Goal: Task Accomplishment & Management: Manage account settings

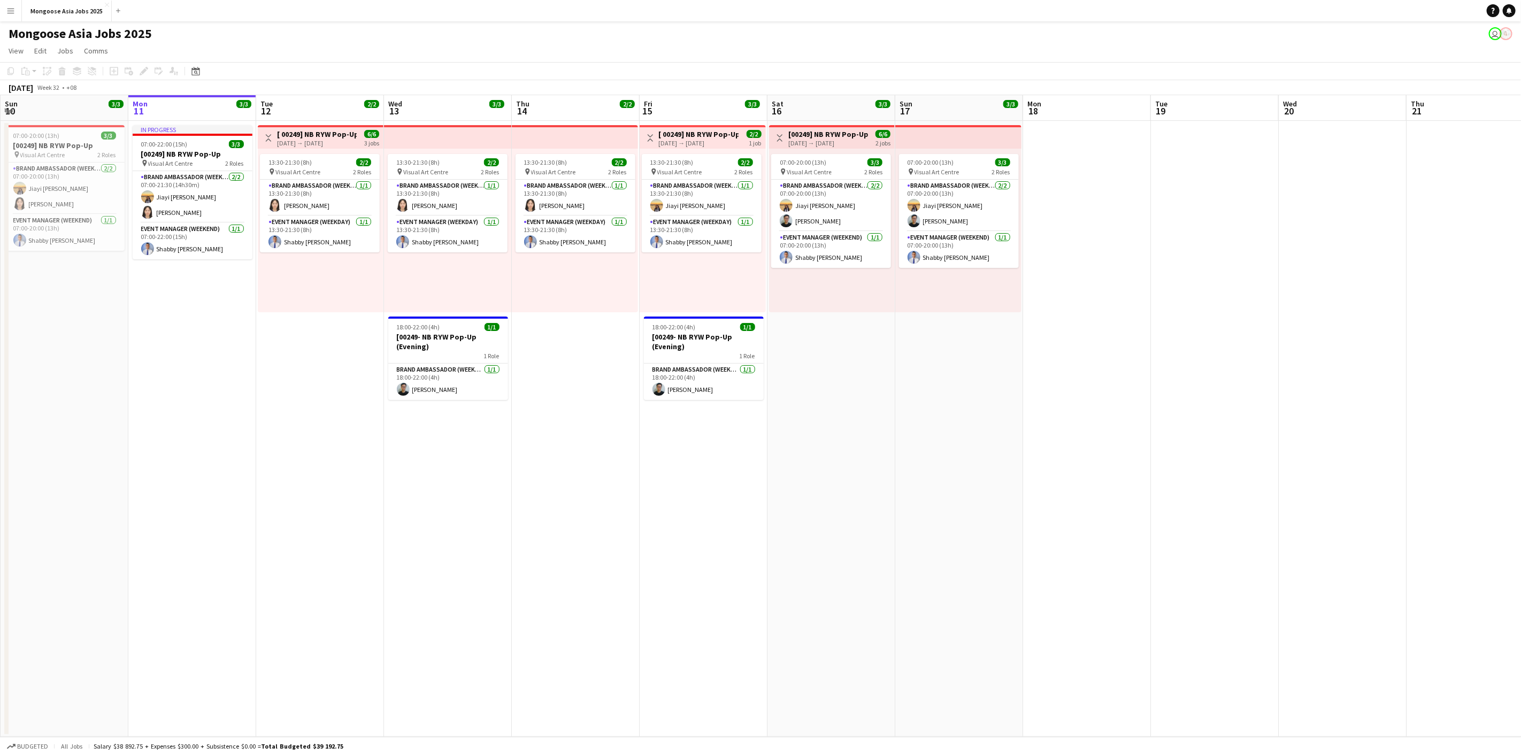
click at [1494, 33] on app-user-avatar "user" at bounding box center [1495, 33] width 13 height 13
click at [1492, 8] on icon at bounding box center [1492, 11] width 3 height 6
click at [1512, 9] on link "Notifications" at bounding box center [1509, 10] width 13 height 13
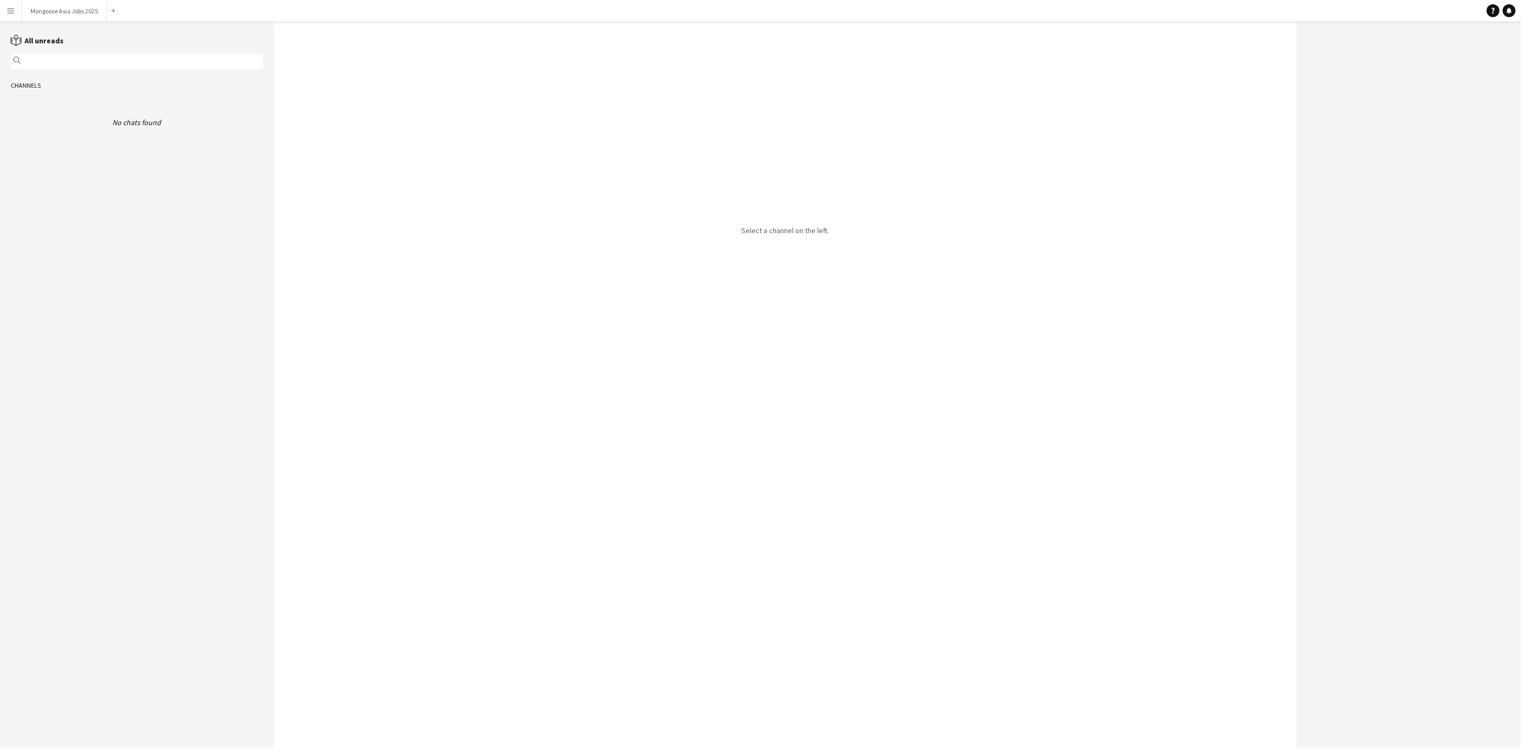
click at [10, 11] on app-icon "Menu" at bounding box center [10, 10] width 9 height 9
click at [155, 132] on link "App settings" at bounding box center [161, 131] width 107 height 21
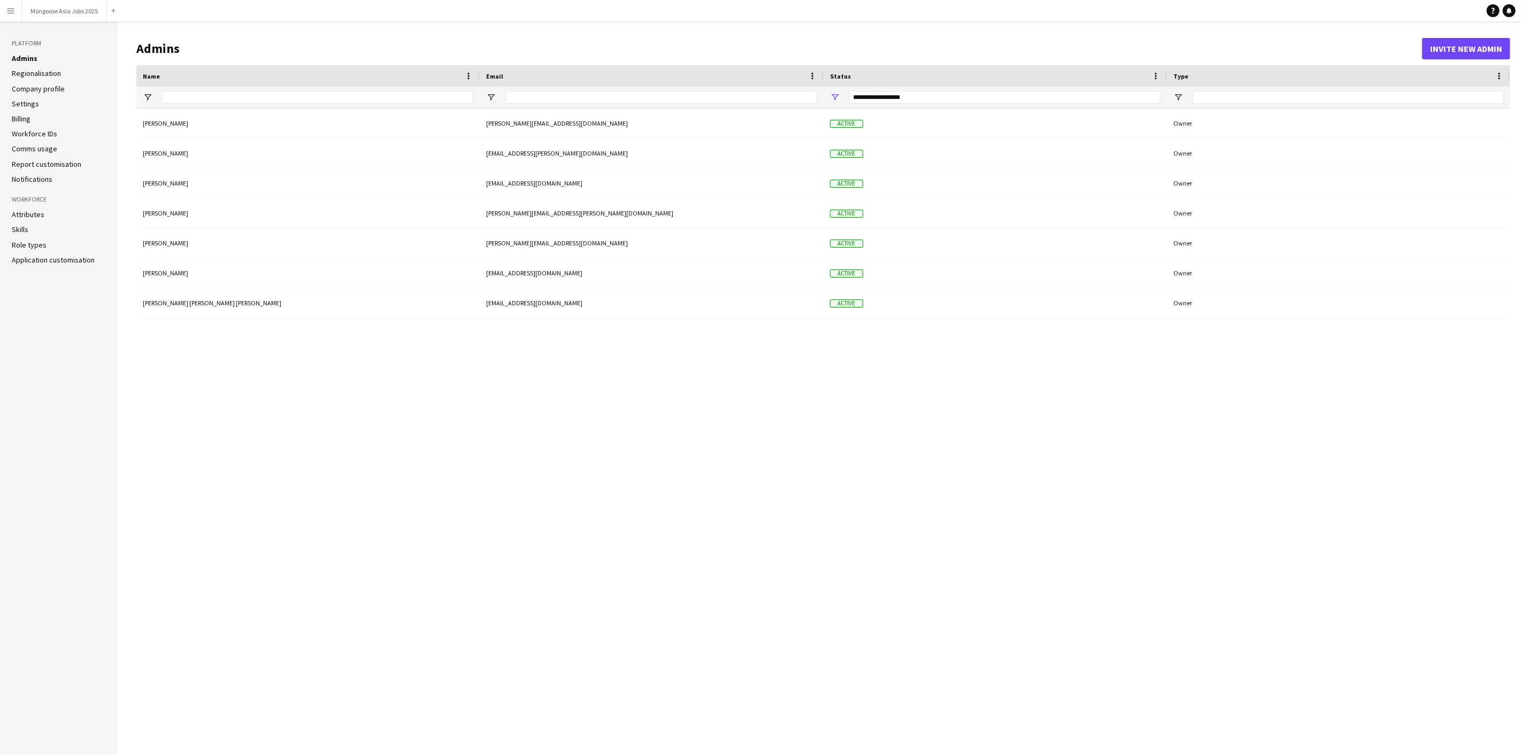
click at [21, 119] on link "Billing" at bounding box center [21, 119] width 19 height 10
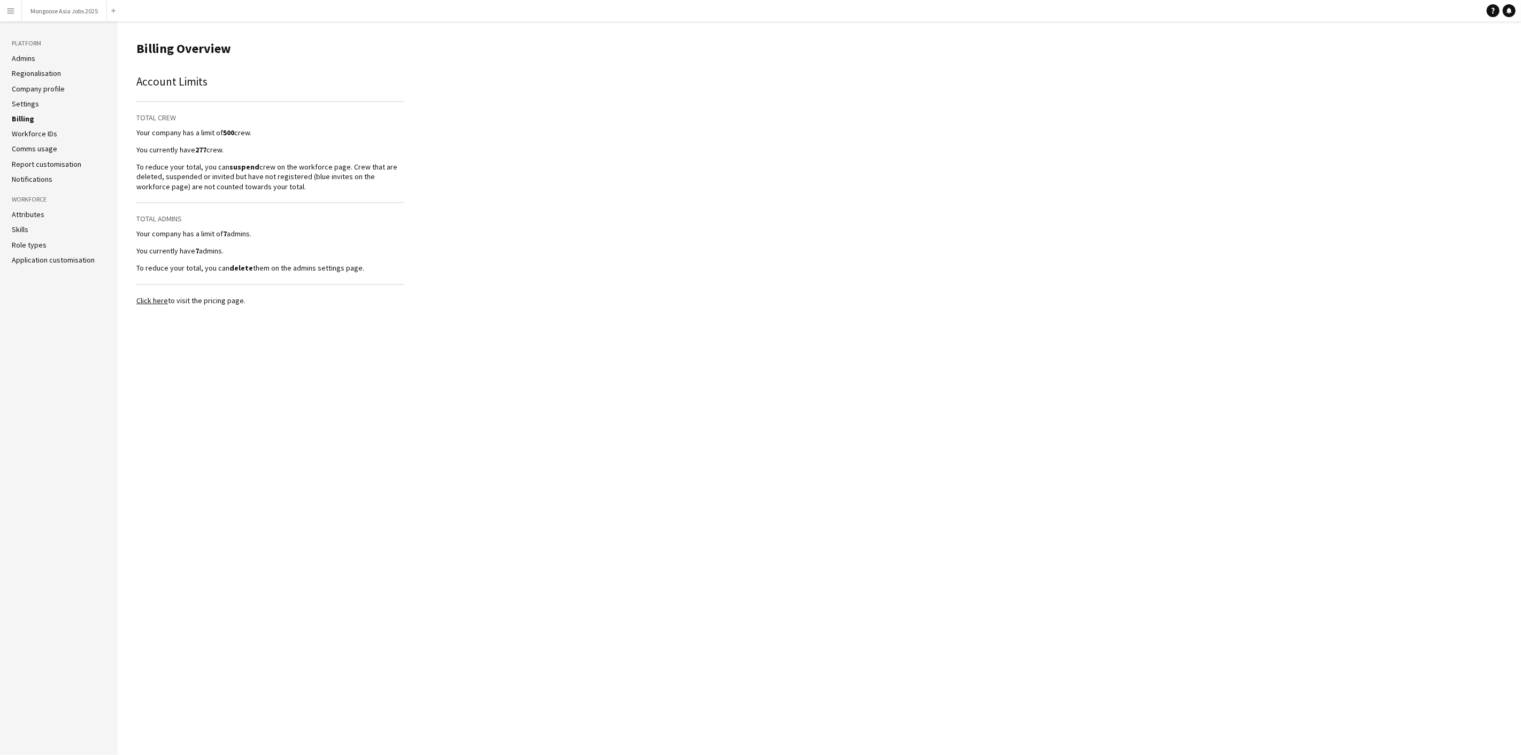
click at [153, 299] on link "Click here" at bounding box center [152, 301] width 32 height 10
click at [181, 234] on p "Your company has a limit of 7 admins." at bounding box center [269, 234] width 267 height 10
click at [168, 248] on div "Account Limits Total Crew Your company has a limit of 500 crew. You currently h…" at bounding box center [269, 173] width 267 height 200
drag, startPoint x: 168, startPoint y: 248, endPoint x: 170, endPoint y: 263, distance: 15.7
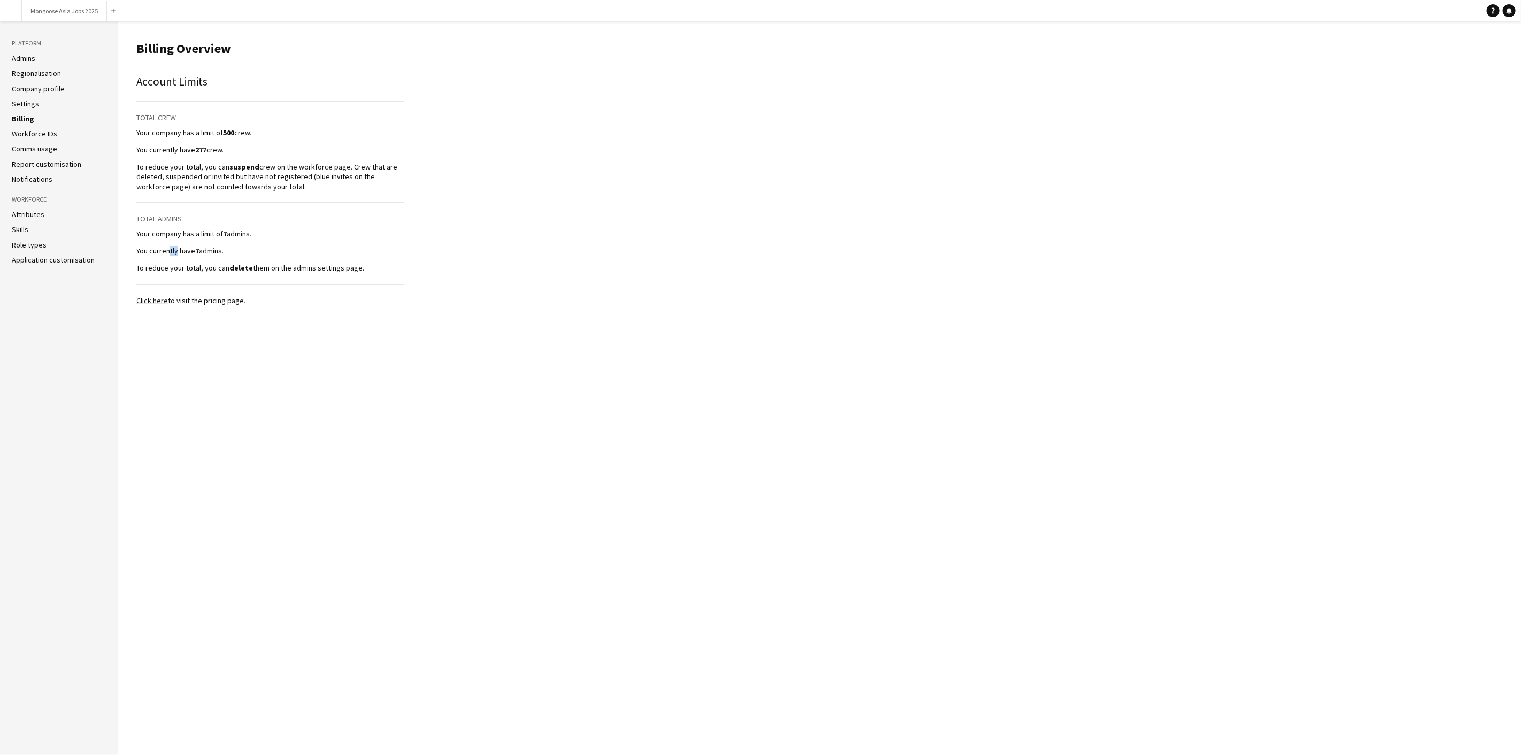
click at [169, 248] on p "You currently have 7 admins." at bounding box center [269, 251] width 267 height 10
click at [170, 266] on p "To reduce your total, you can delete them on the admins settings page." at bounding box center [269, 268] width 267 height 10
drag, startPoint x: 173, startPoint y: 175, endPoint x: 313, endPoint y: 171, distance: 139.6
click at [313, 171] on p "To reduce your total, you can suspend crew on the workforce page. Crew that are…" at bounding box center [269, 176] width 267 height 29
click at [291, 186] on p "To reduce your total, you can suspend crew on the workforce page. Crew that are…" at bounding box center [269, 176] width 267 height 29
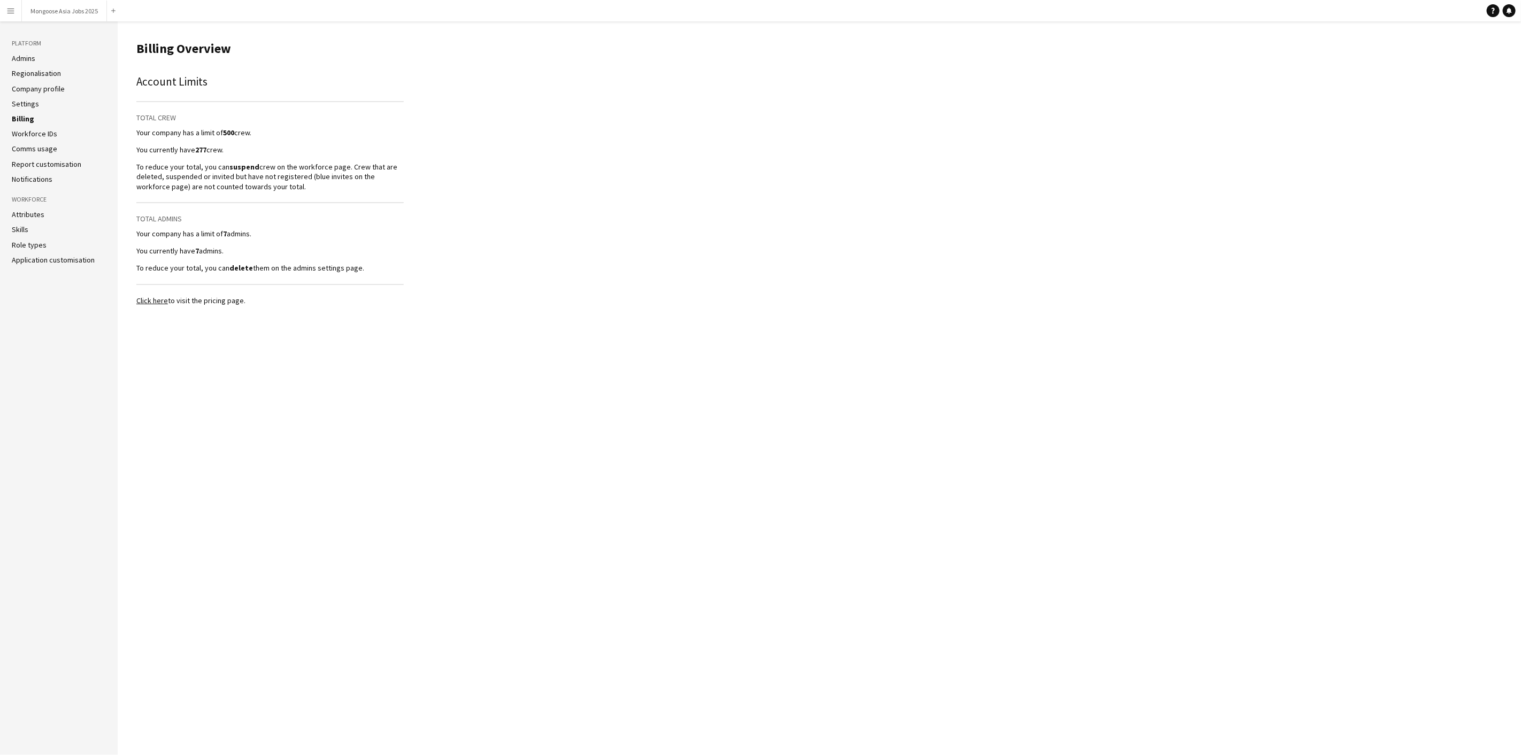
click at [30, 104] on link "Settings" at bounding box center [25, 104] width 27 height 10
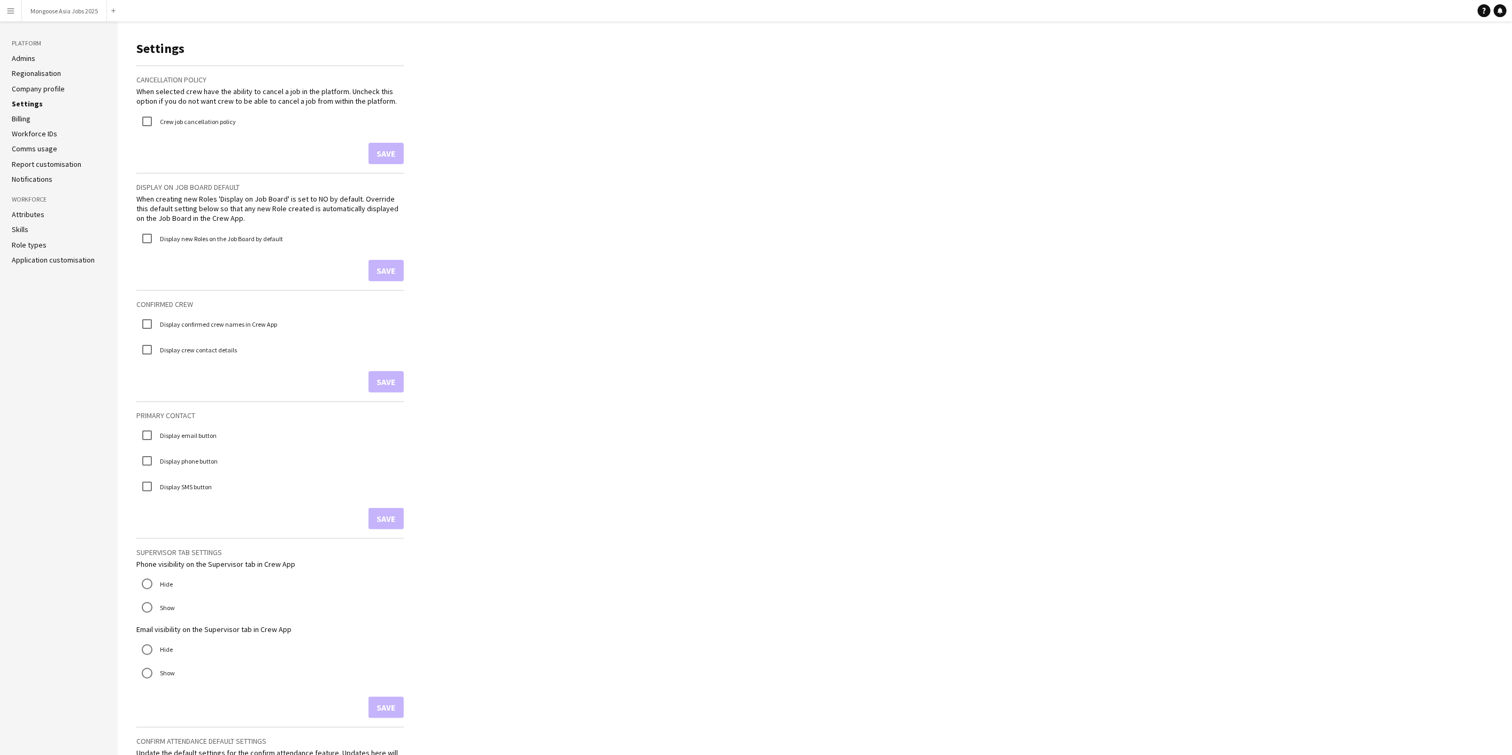
click at [49, 89] on link "Company profile" at bounding box center [38, 89] width 53 height 10
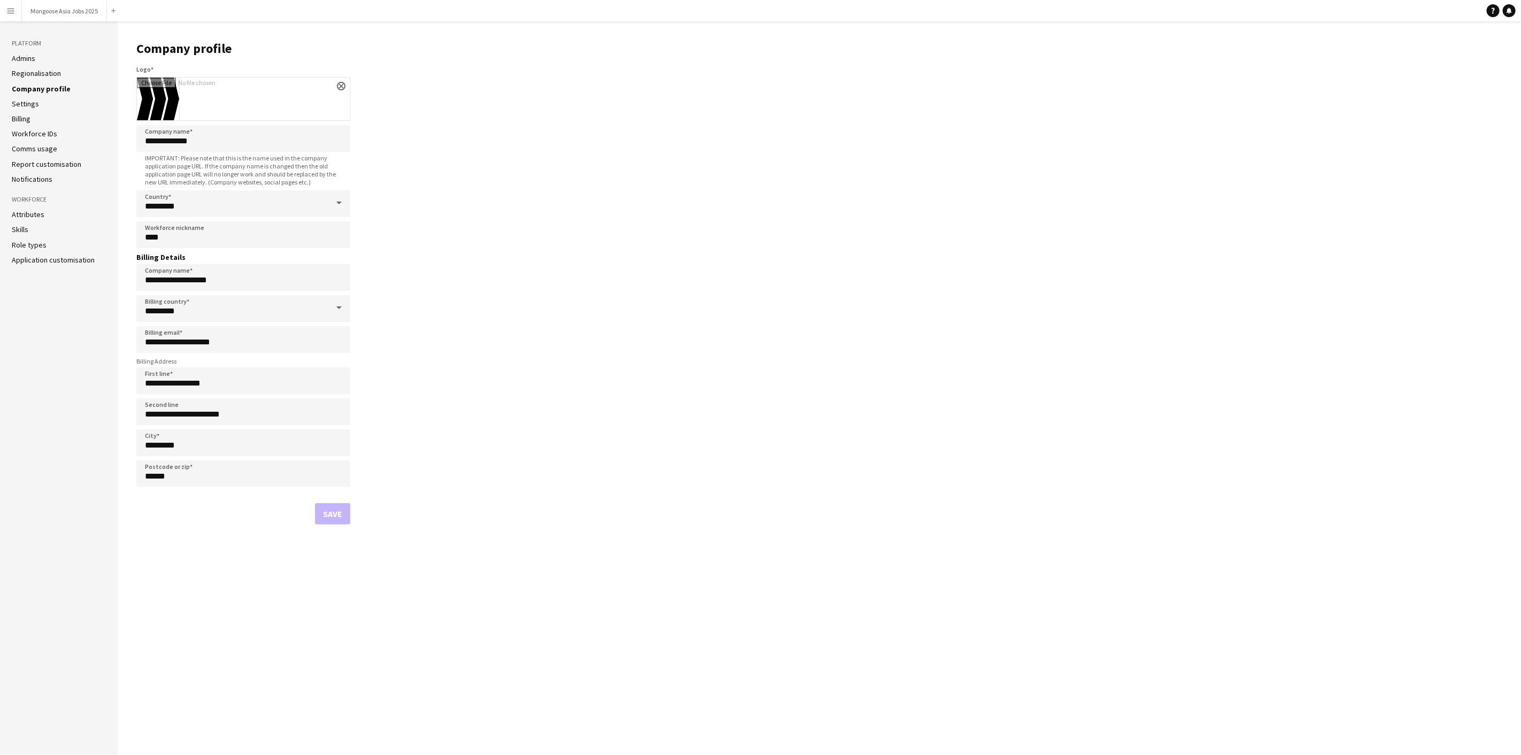
click at [34, 73] on link "Regionalisation" at bounding box center [36, 73] width 49 height 10
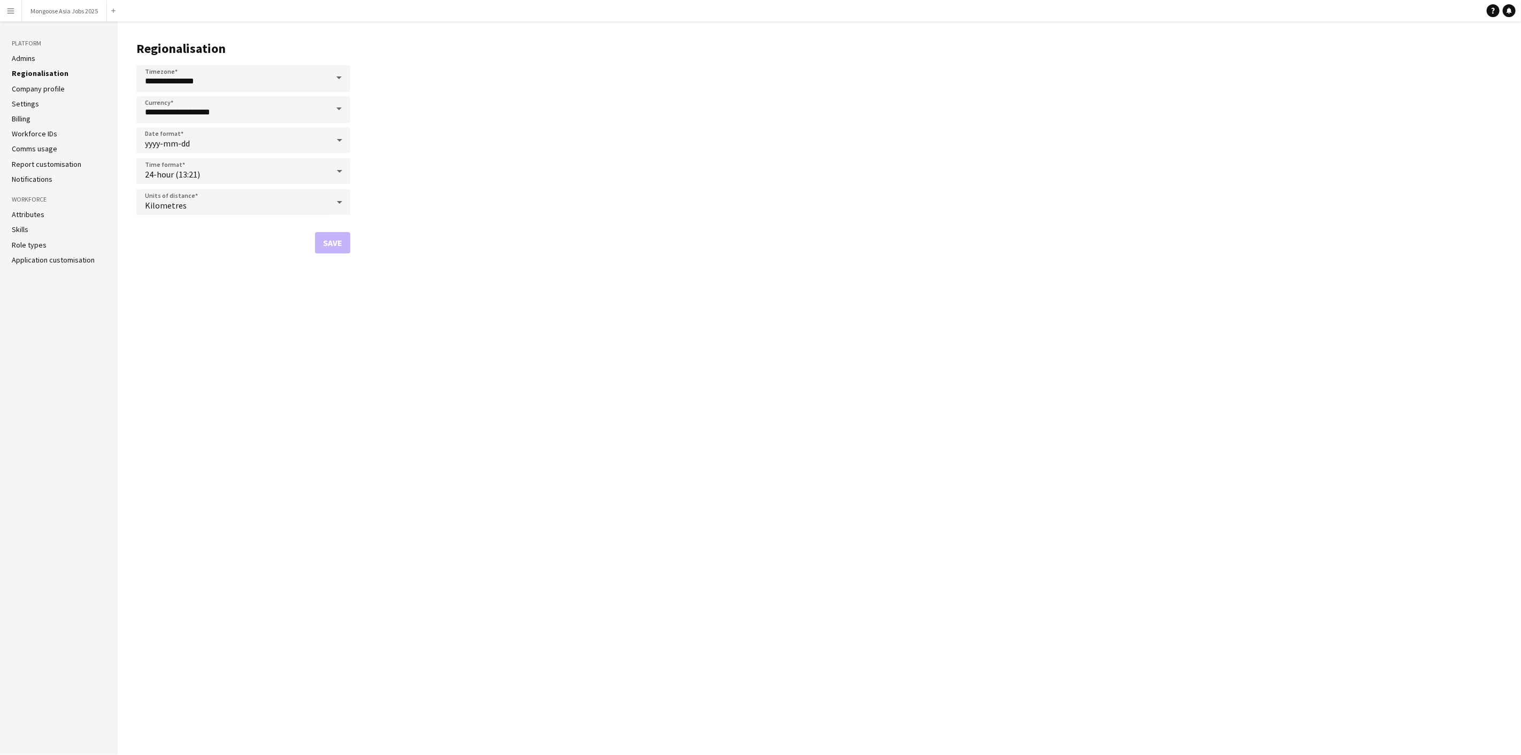
click at [26, 61] on link "Admins" at bounding box center [24, 58] width 24 height 10
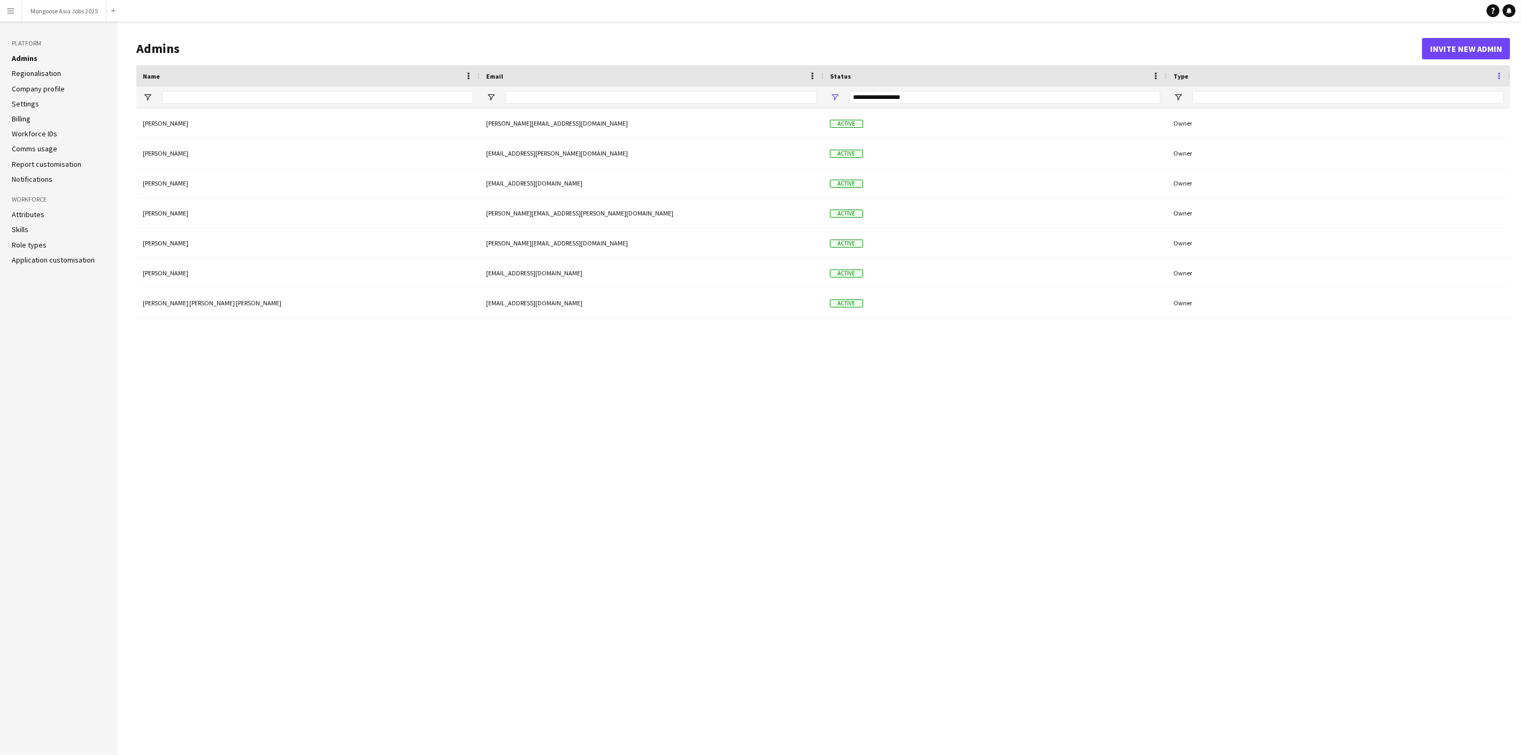
click at [1500, 75] on span at bounding box center [1499, 76] width 10 height 10
click at [1501, 75] on span at bounding box center [1499, 76] width 10 height 10
click at [32, 73] on link "Regionalisation" at bounding box center [36, 73] width 49 height 10
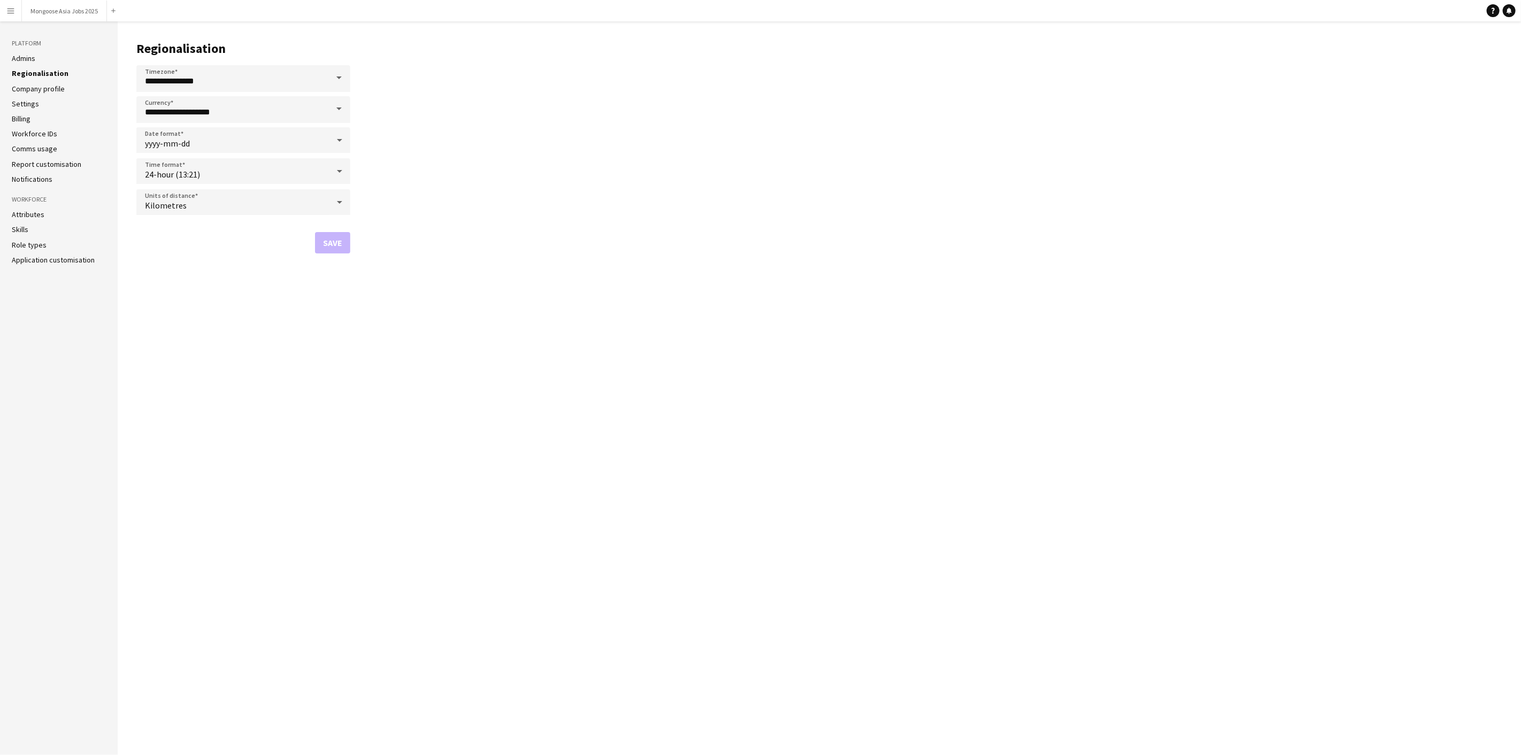
click at [50, 91] on link "Company profile" at bounding box center [38, 89] width 53 height 10
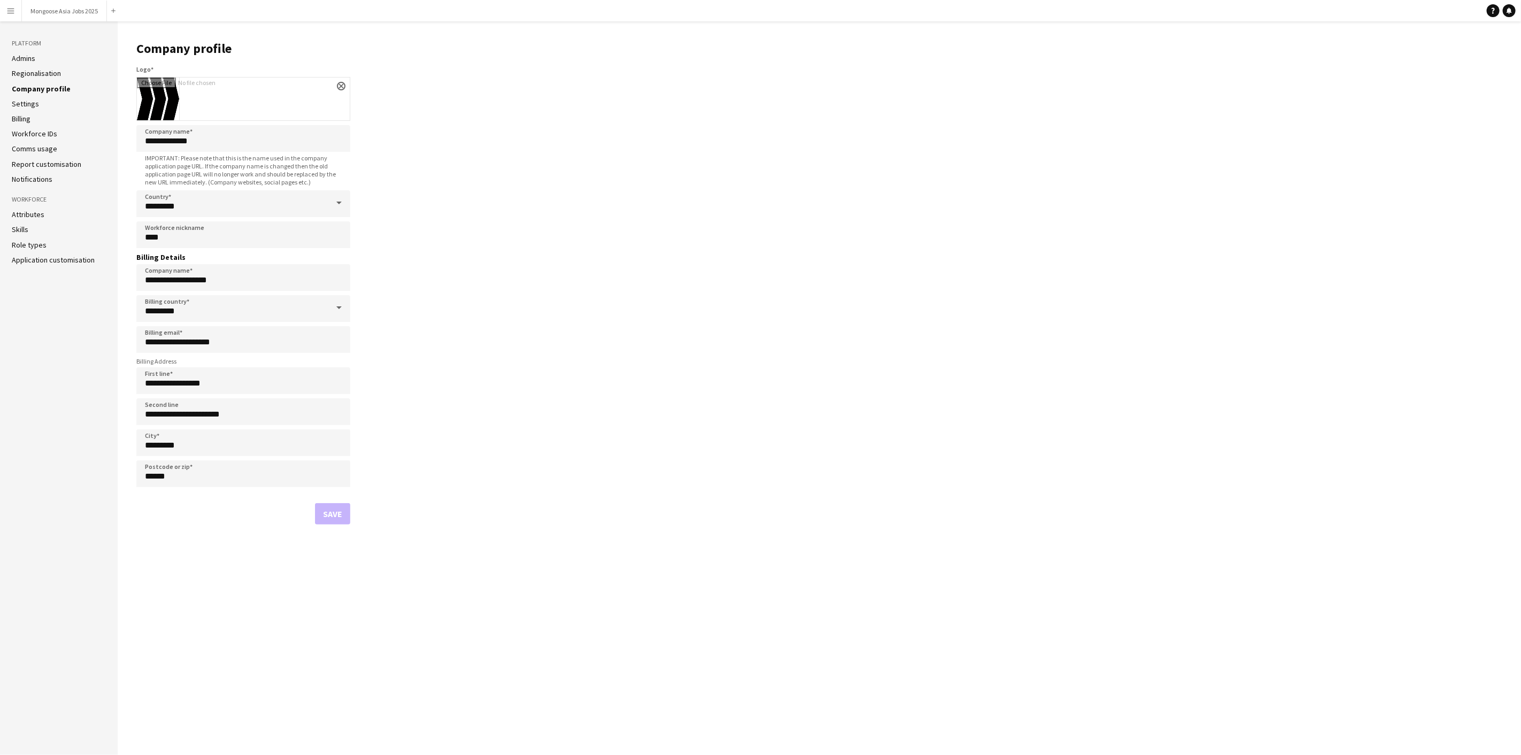
click at [33, 103] on link "Settings" at bounding box center [25, 104] width 27 height 10
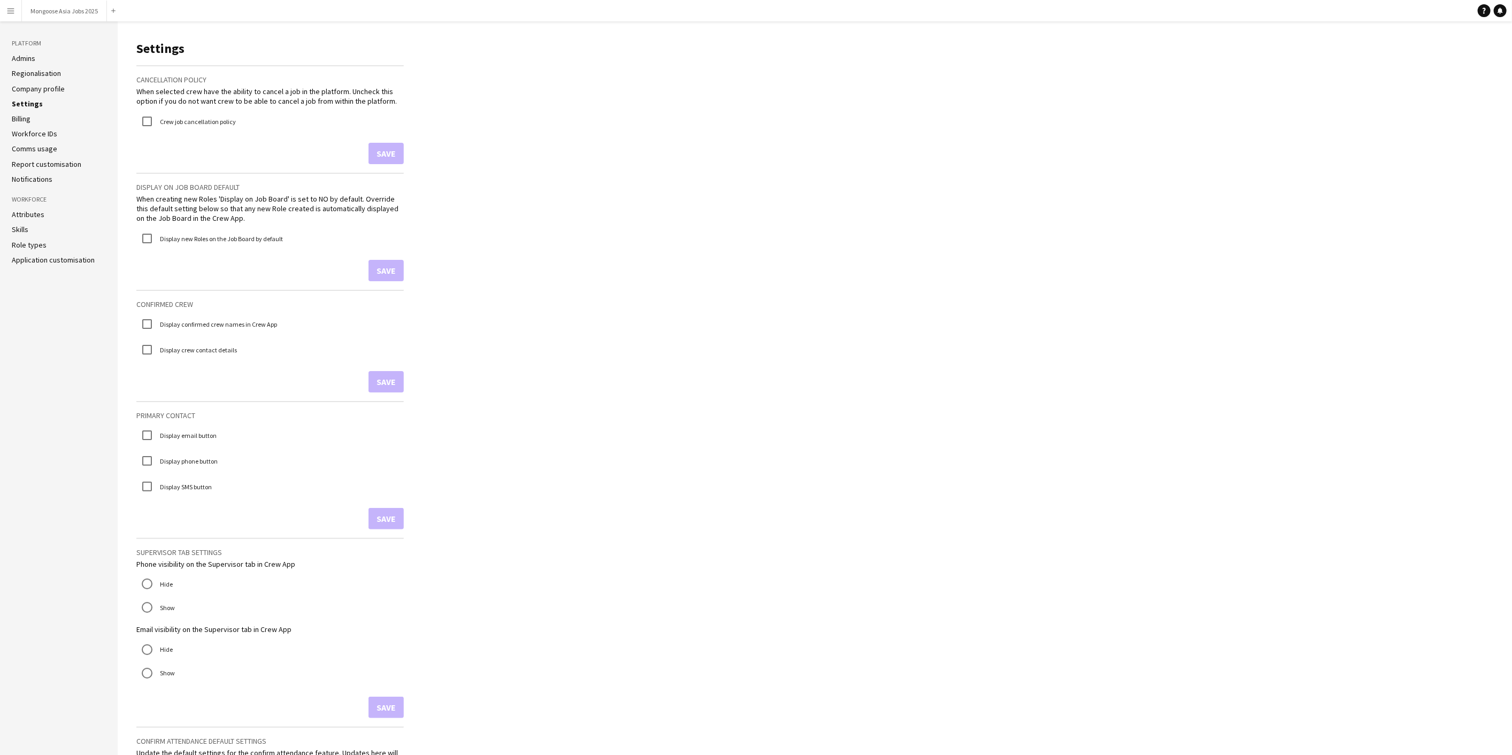
click at [30, 124] on ul "Admins Regionalisation Company profile Settings Billing Workforce IDs Comms usa…" at bounding box center [59, 118] width 94 height 130
click at [29, 122] on link "Billing" at bounding box center [21, 119] width 19 height 10
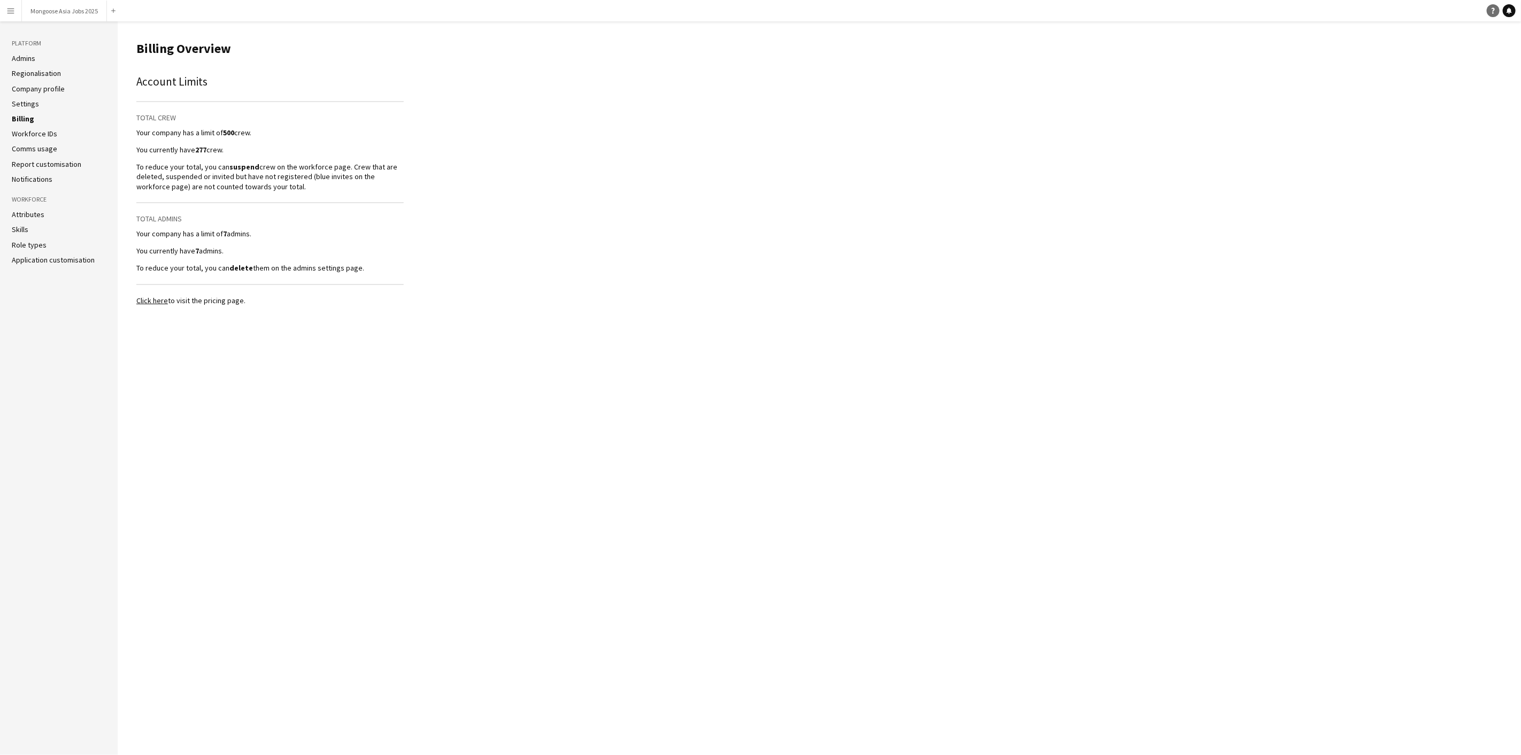
click at [1496, 13] on link "Help" at bounding box center [1493, 10] width 13 height 13
click at [38, 244] on link "Role types" at bounding box center [29, 245] width 35 height 10
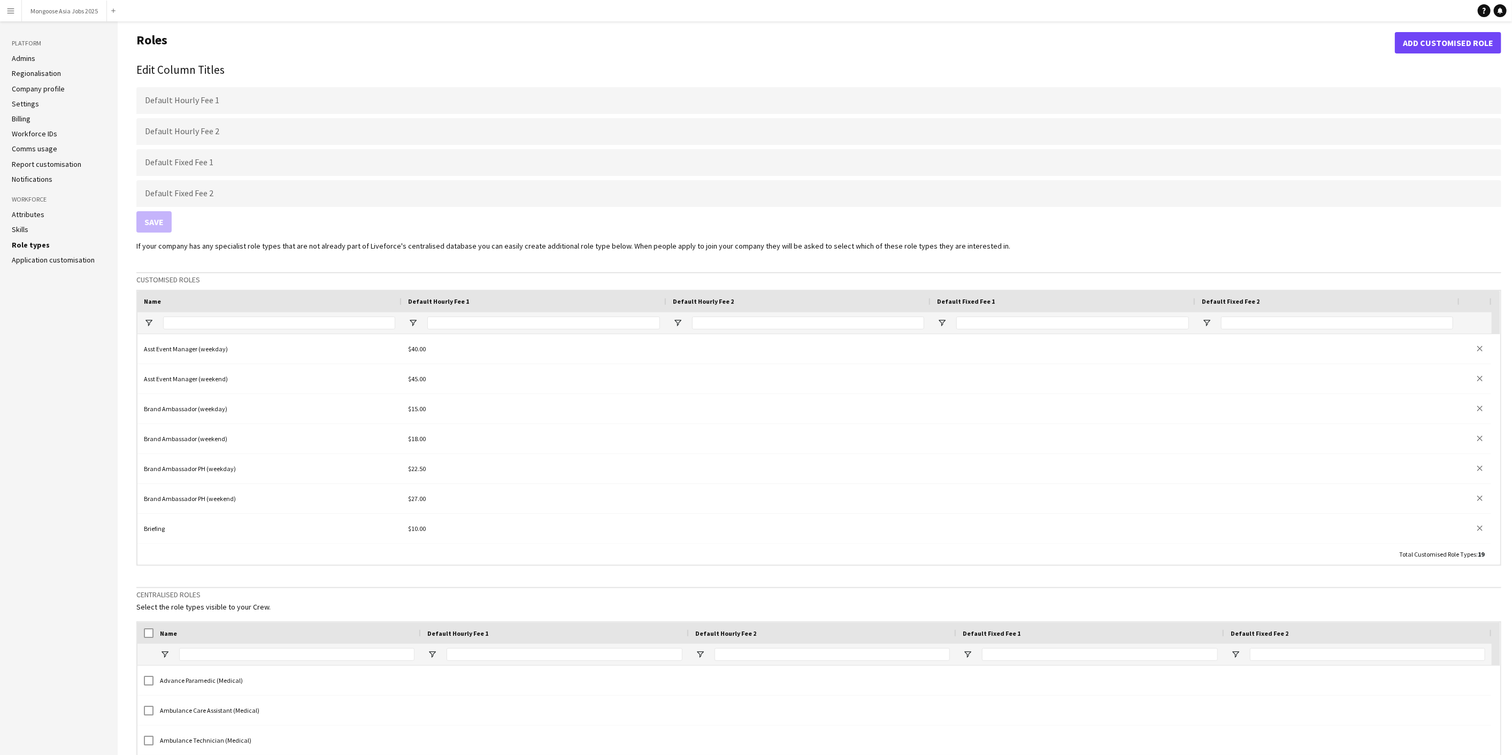
click at [53, 260] on link "Application customisation" at bounding box center [53, 260] width 83 height 10
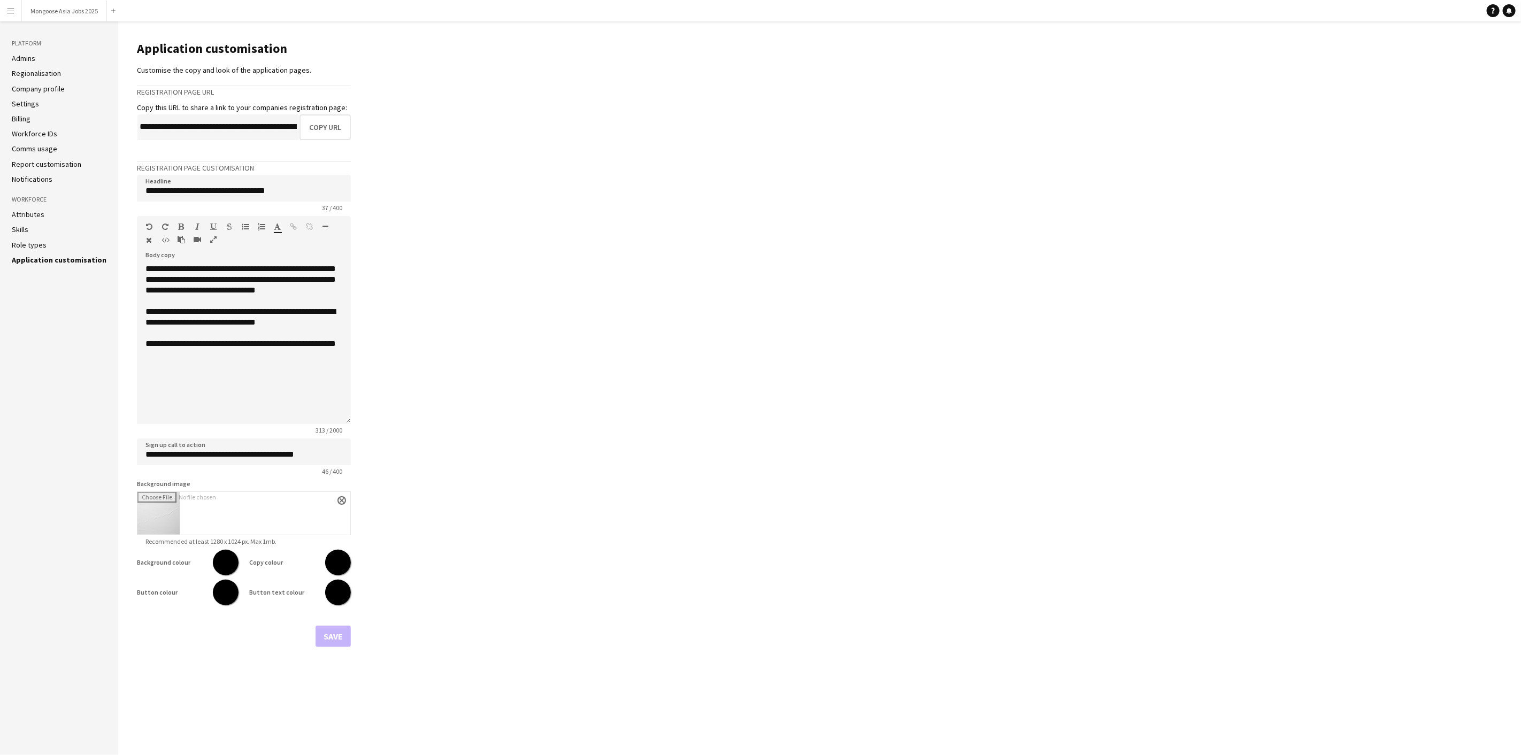
click at [24, 229] on link "Skills" at bounding box center [20, 230] width 17 height 10
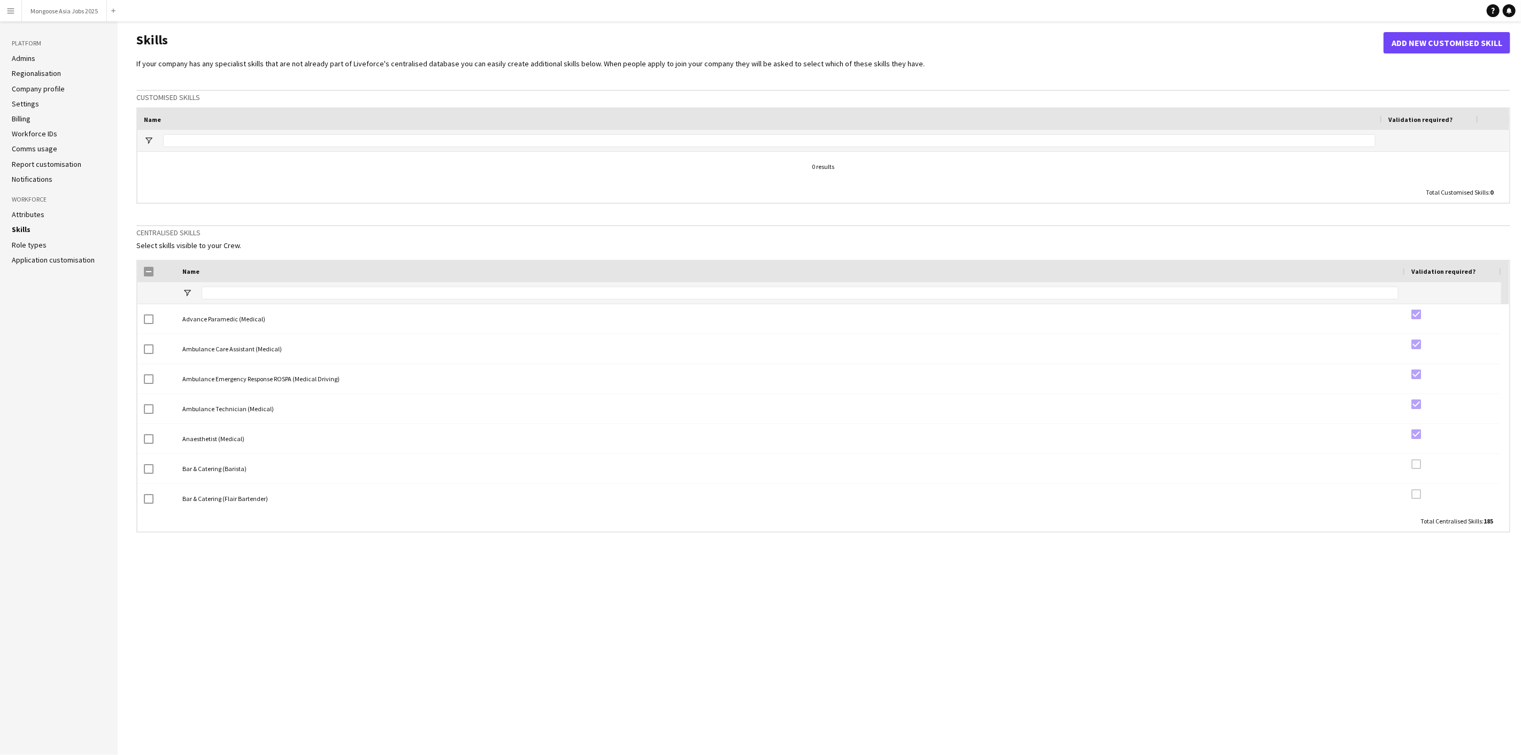
click at [35, 176] on link "Notifications" at bounding box center [32, 179] width 41 height 10
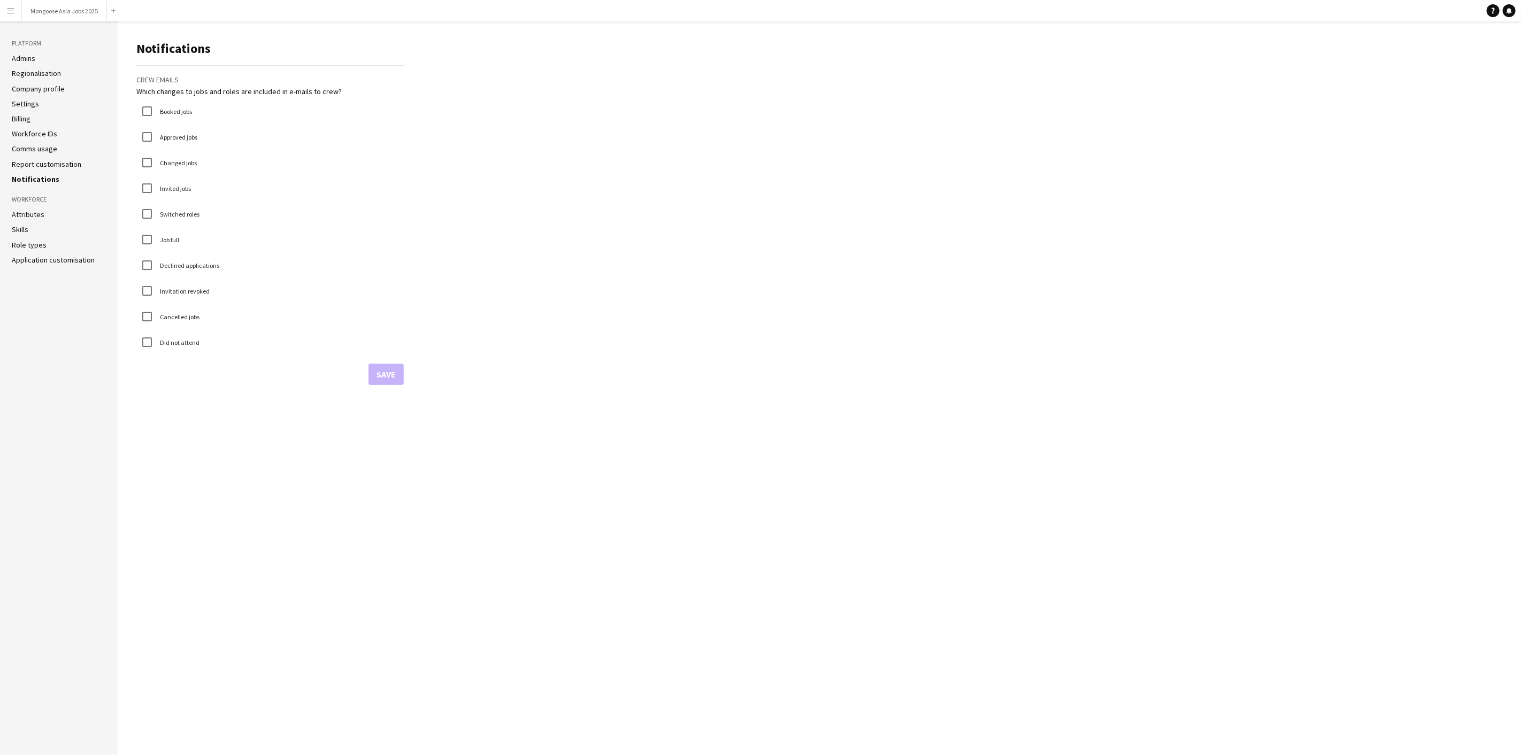
click at [47, 157] on ul "Admins Regionalisation Company profile Settings Billing Workforce IDs Comms usa…" at bounding box center [59, 118] width 94 height 130
click at [44, 164] on link "Report customisation" at bounding box center [47, 164] width 70 height 10
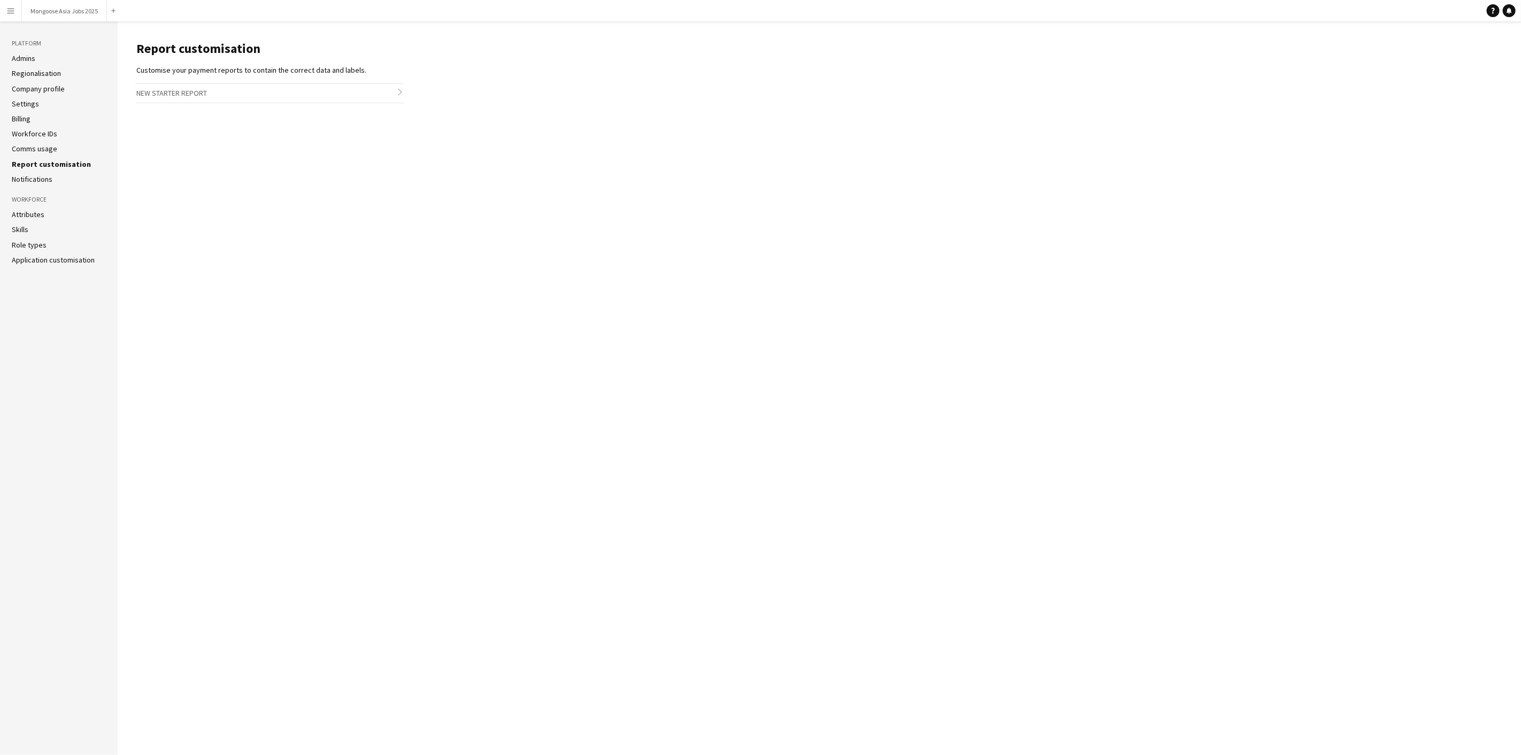
click at [43, 152] on link "Comms usage" at bounding box center [34, 149] width 45 height 10
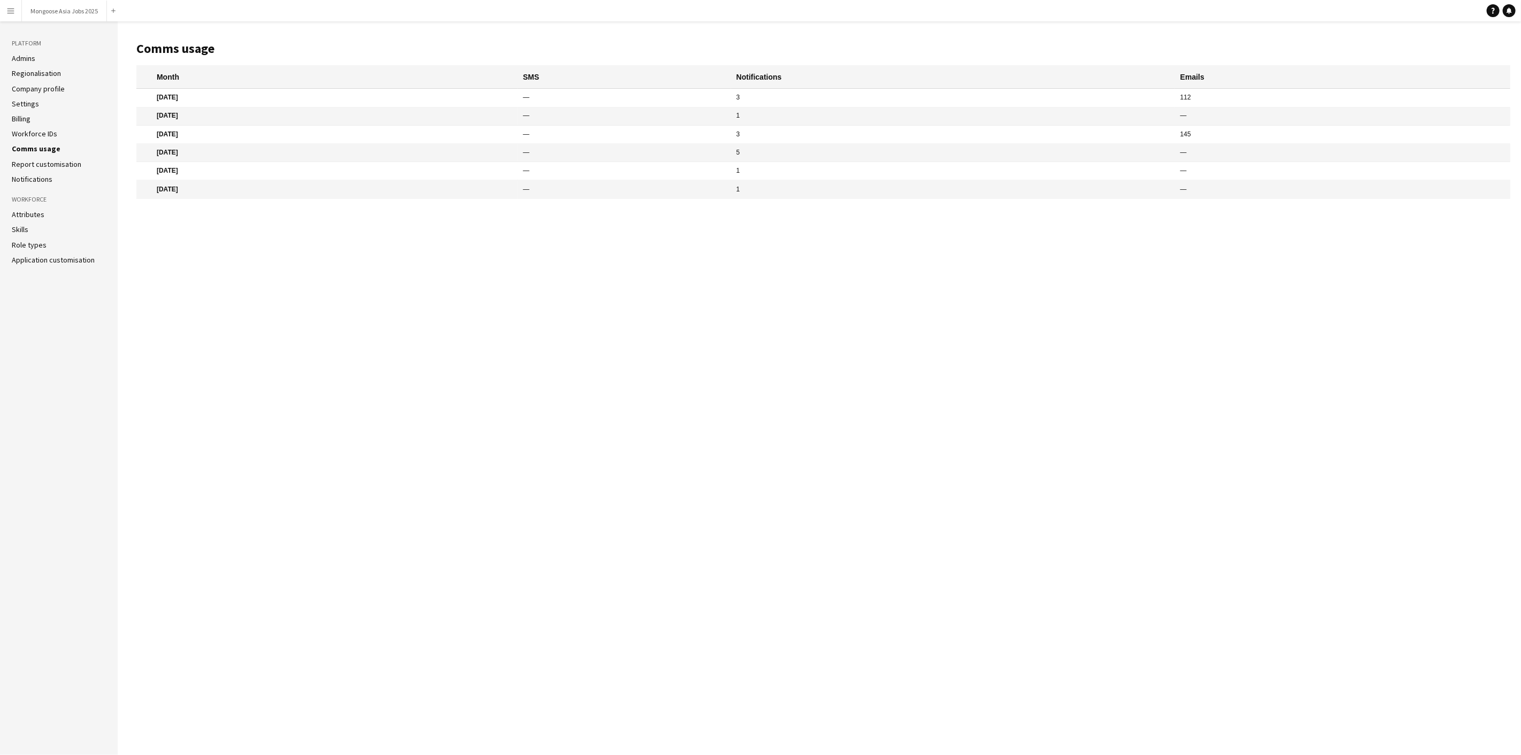
click at [39, 135] on link "Workforce IDs" at bounding box center [34, 134] width 45 height 10
click at [39, 149] on link "Comms usage" at bounding box center [34, 149] width 45 height 10
click at [18, 120] on link "Billing" at bounding box center [21, 119] width 19 height 10
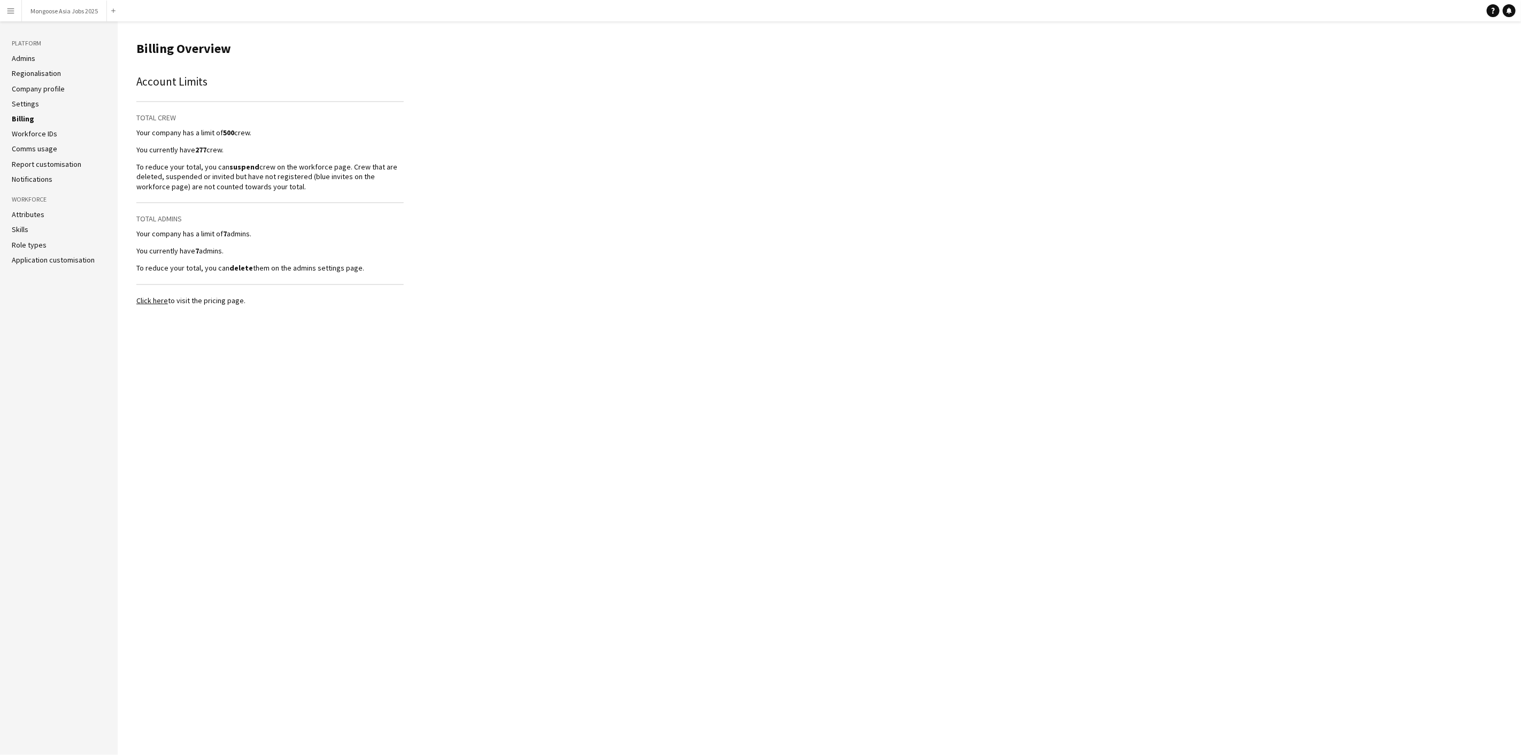
click at [29, 100] on link "Settings" at bounding box center [25, 104] width 27 height 10
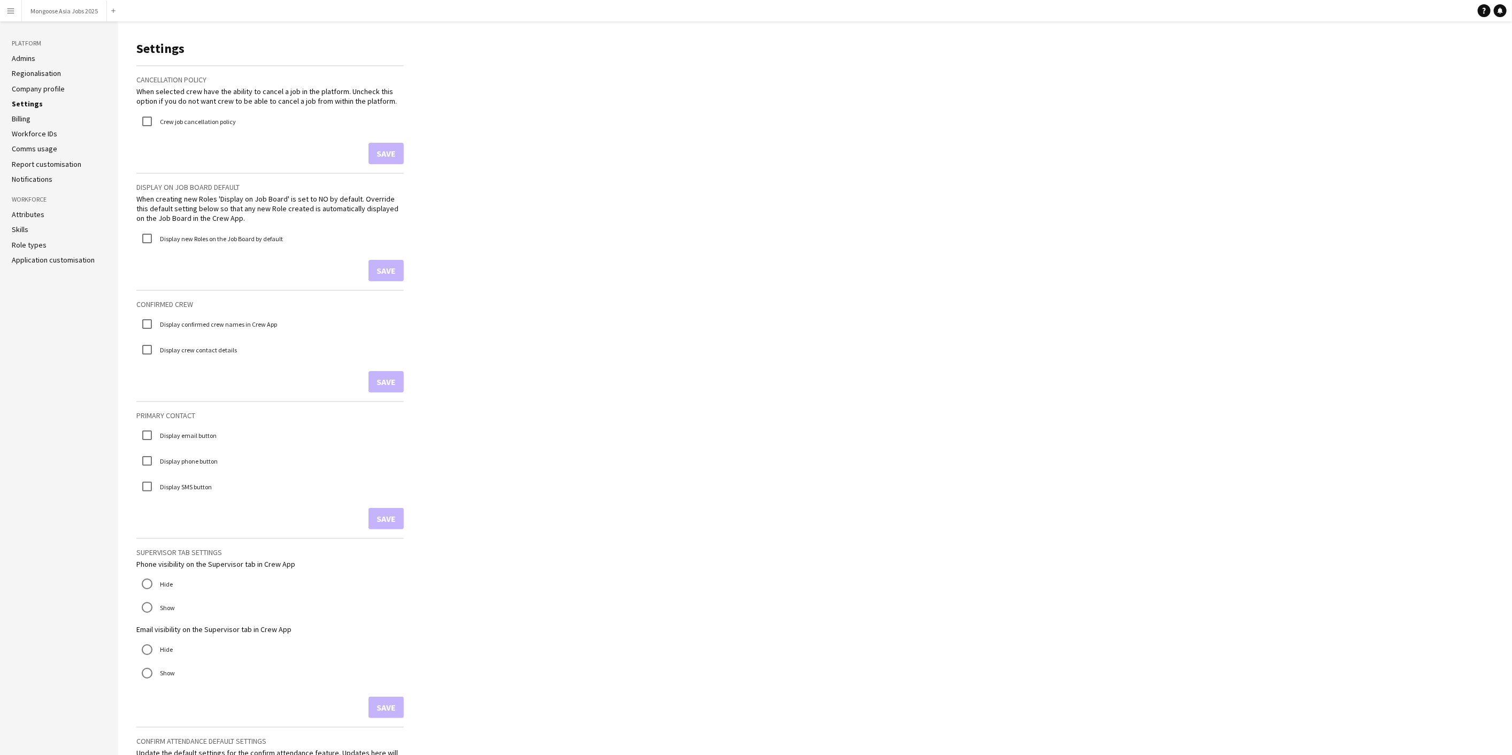
click at [32, 103] on link "Settings" at bounding box center [27, 104] width 31 height 10
click at [33, 179] on link "Notifications" at bounding box center [32, 179] width 41 height 10
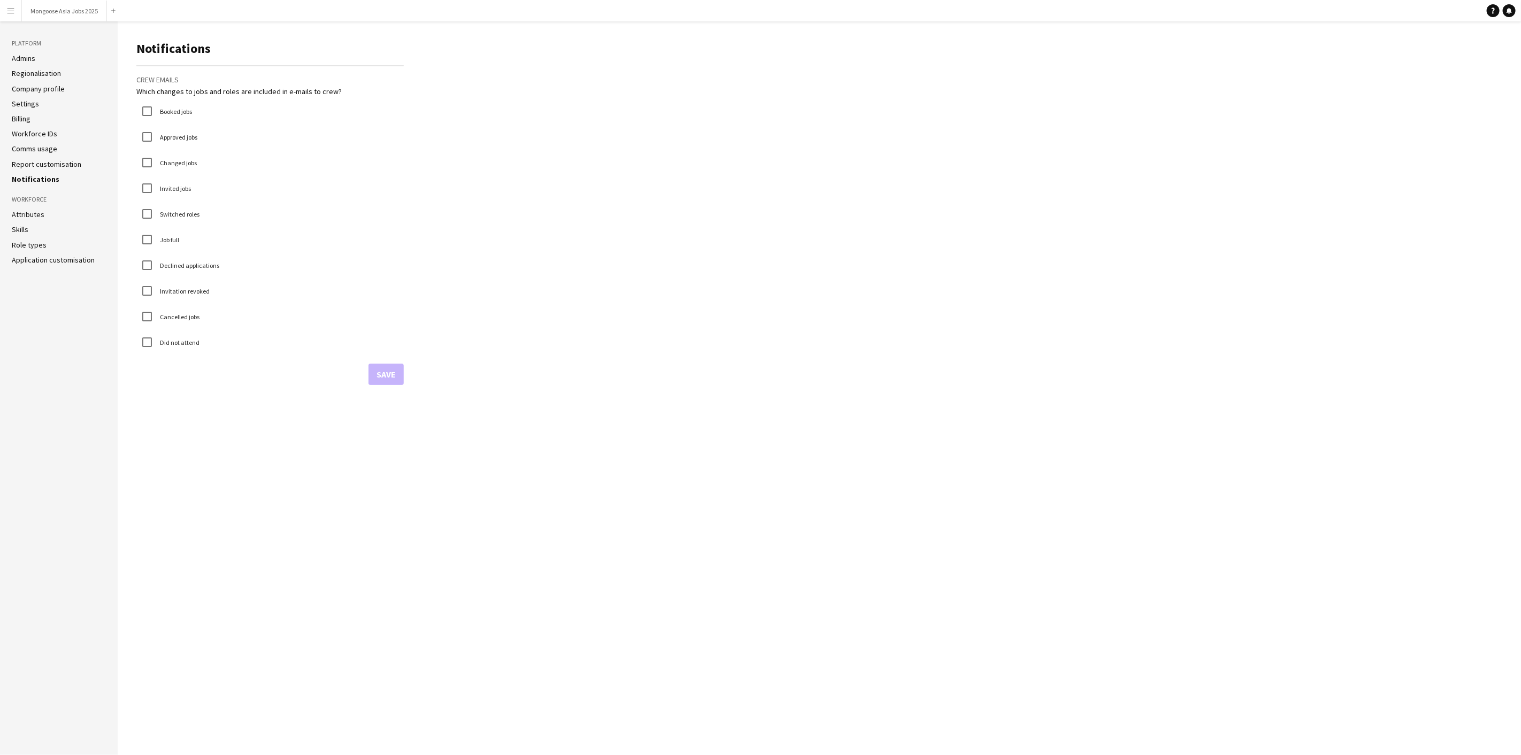
click at [38, 84] on link "Company profile" at bounding box center [38, 89] width 53 height 10
click at [22, 106] on link "Settings" at bounding box center [25, 104] width 27 height 10
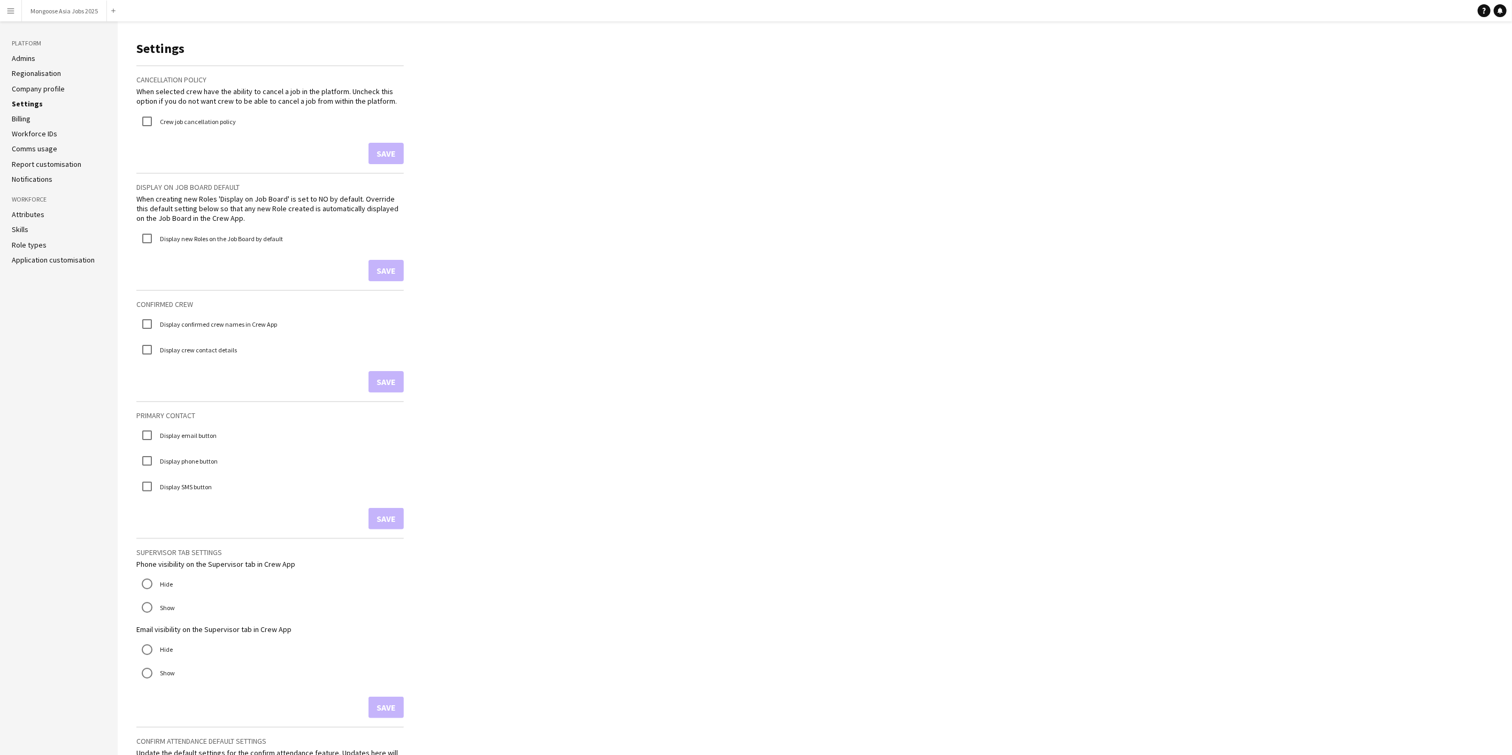
click at [17, 16] on button "Menu" at bounding box center [10, 10] width 21 height 21
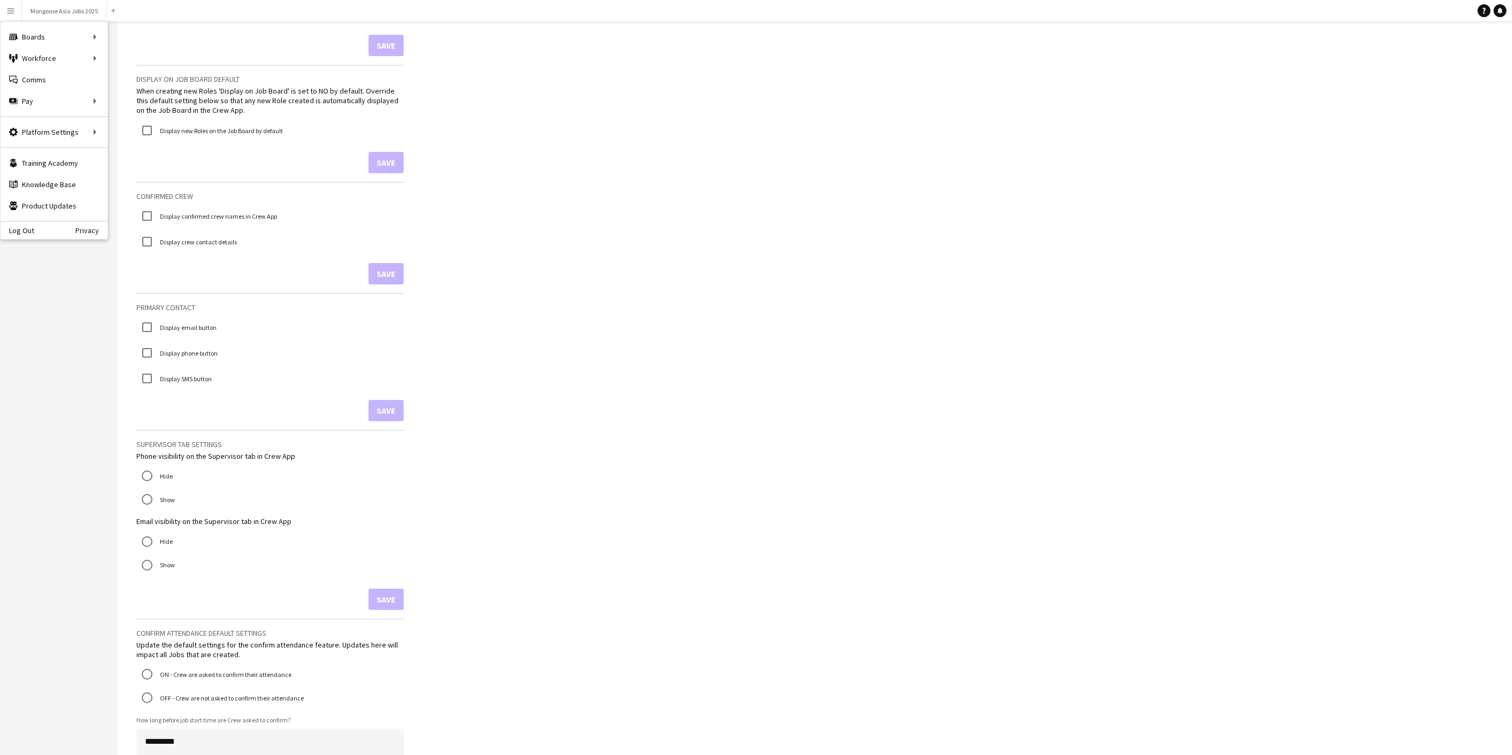
scroll to position [119, 0]
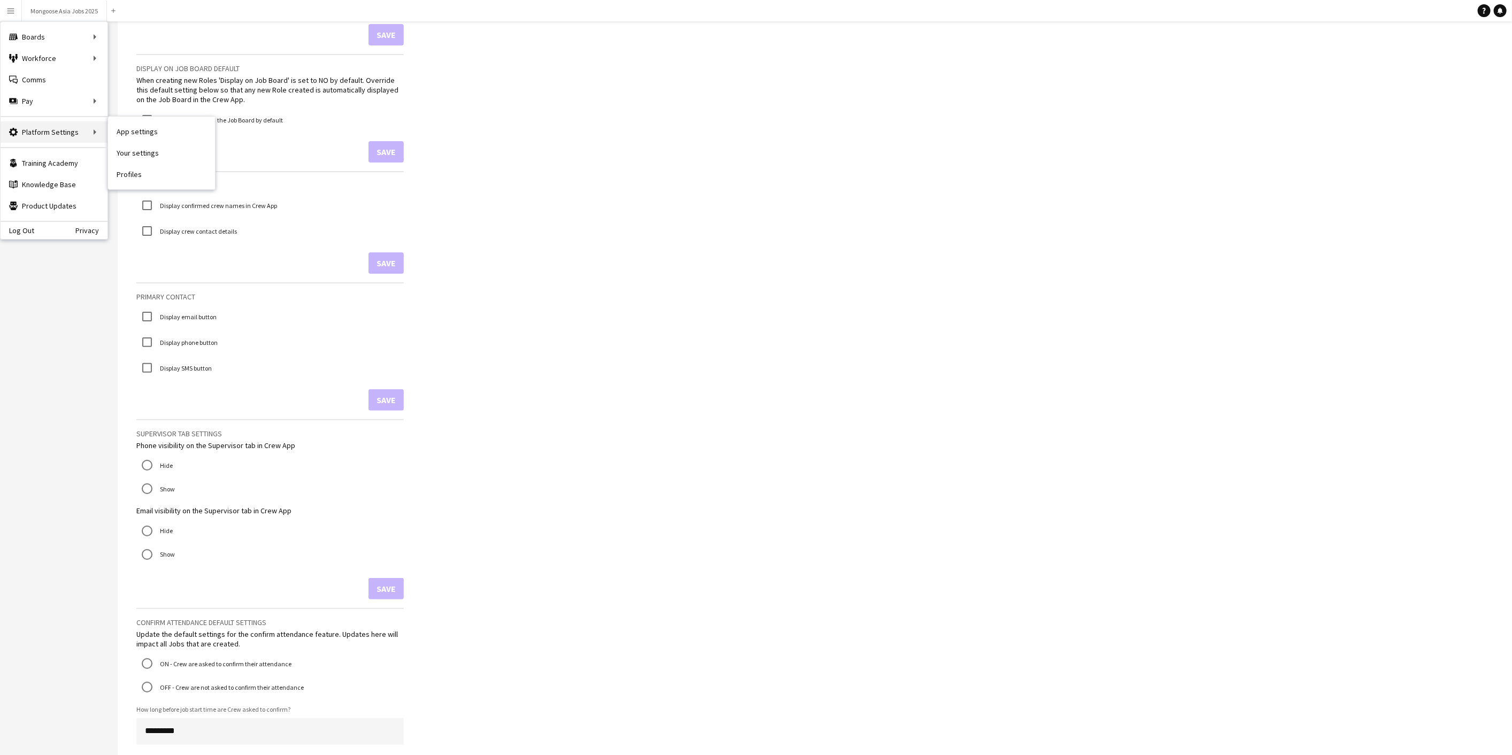
click at [58, 129] on div "Platform Settings Platform Settings" at bounding box center [54, 131] width 107 height 21
click at [80, 130] on div "Platform Settings Platform Settings" at bounding box center [54, 131] width 107 height 21
click at [145, 133] on link "App settings" at bounding box center [161, 131] width 107 height 21
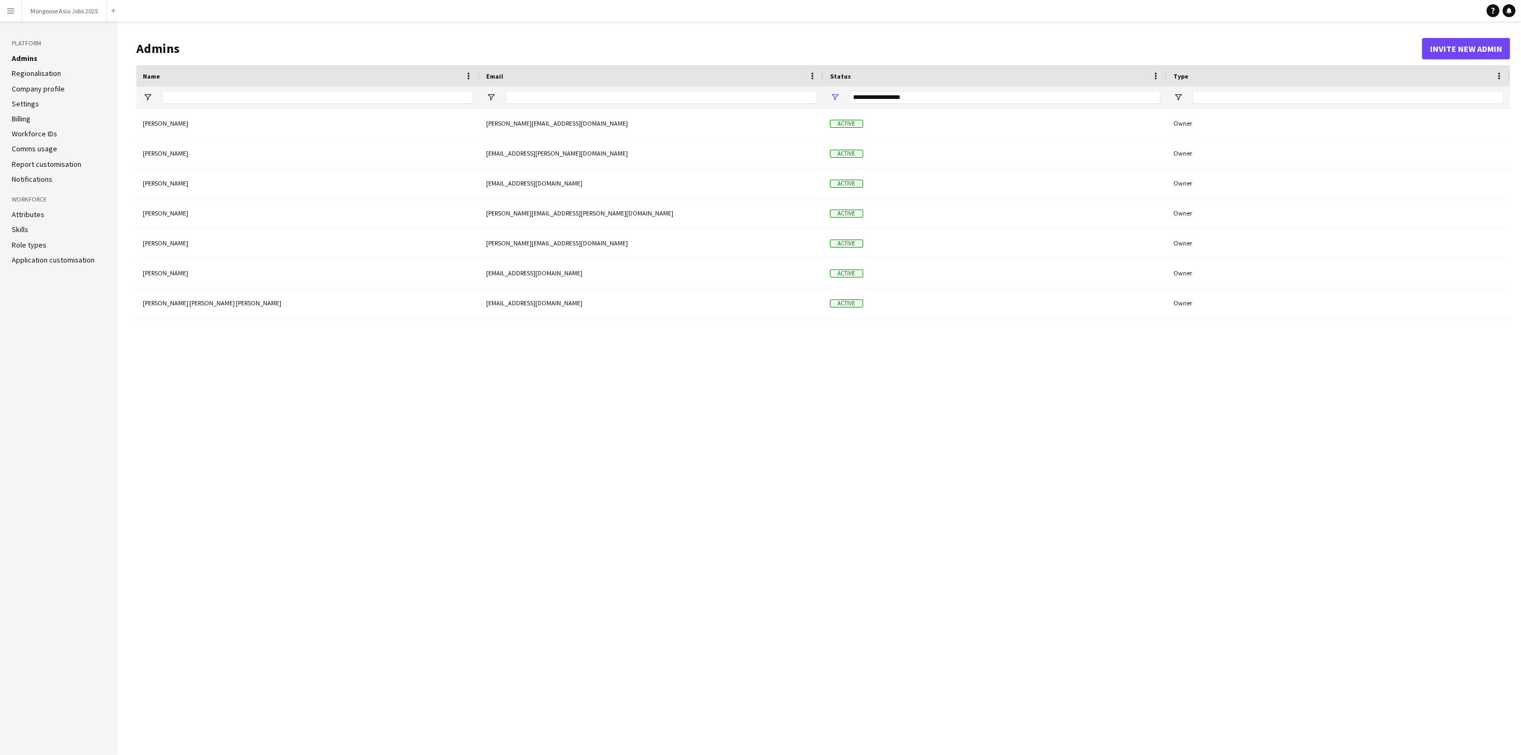
click at [48, 89] on link "Company profile" at bounding box center [38, 89] width 53 height 10
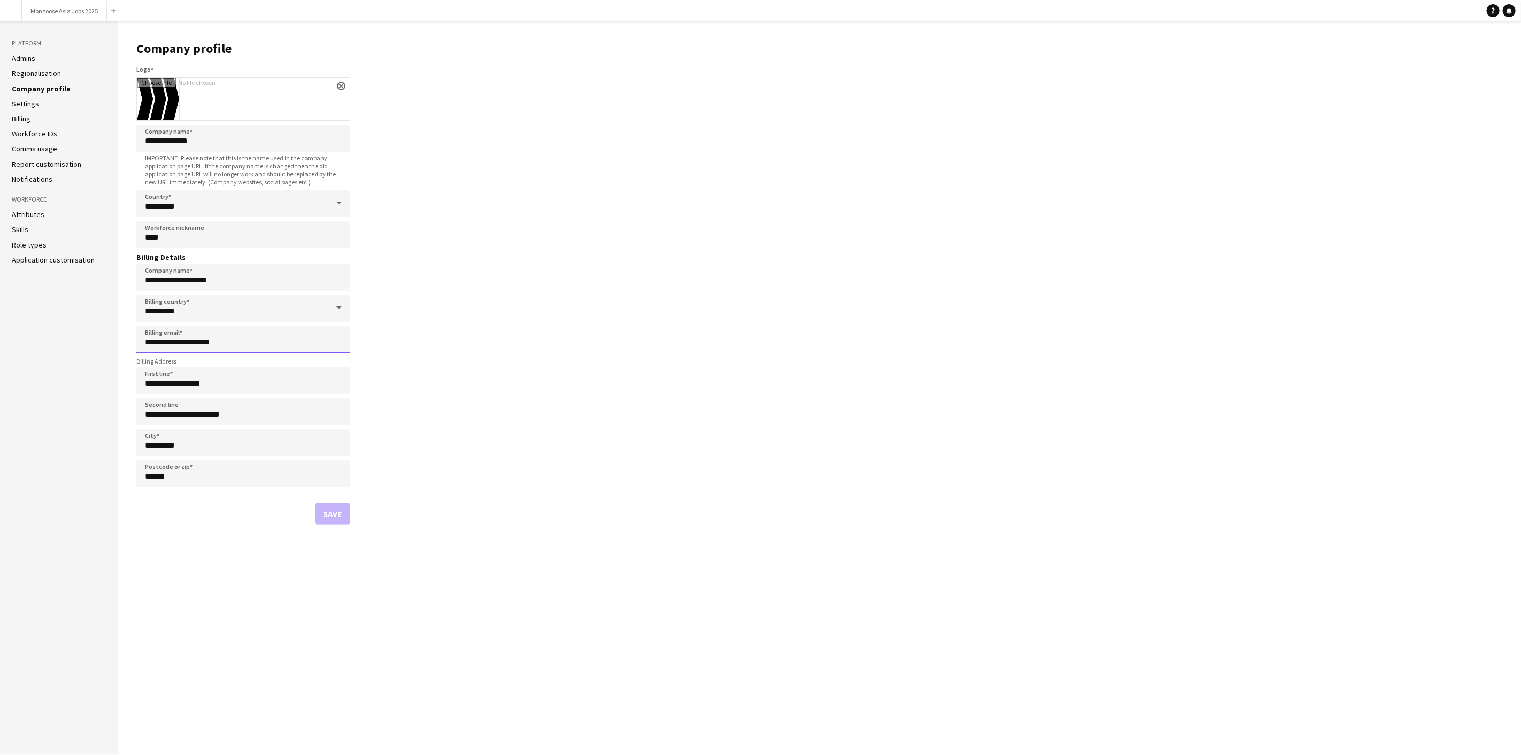
click at [246, 336] on input "**********" at bounding box center [243, 339] width 214 height 27
click at [506, 353] on main "**********" at bounding box center [819, 388] width 1403 height 734
click at [11, 7] on app-icon "Menu" at bounding box center [10, 10] width 9 height 9
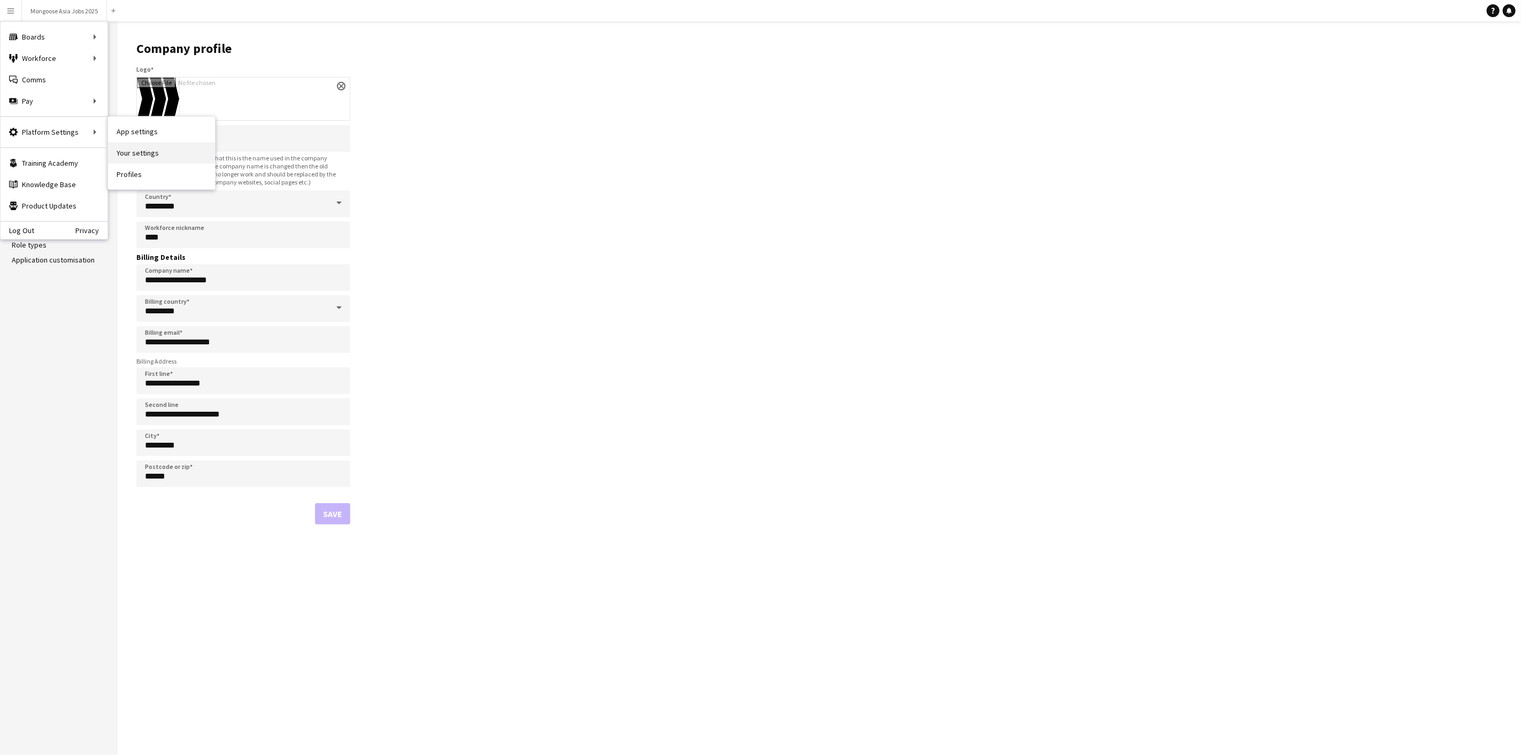
click at [138, 153] on link "Your settings" at bounding box center [161, 152] width 107 height 21
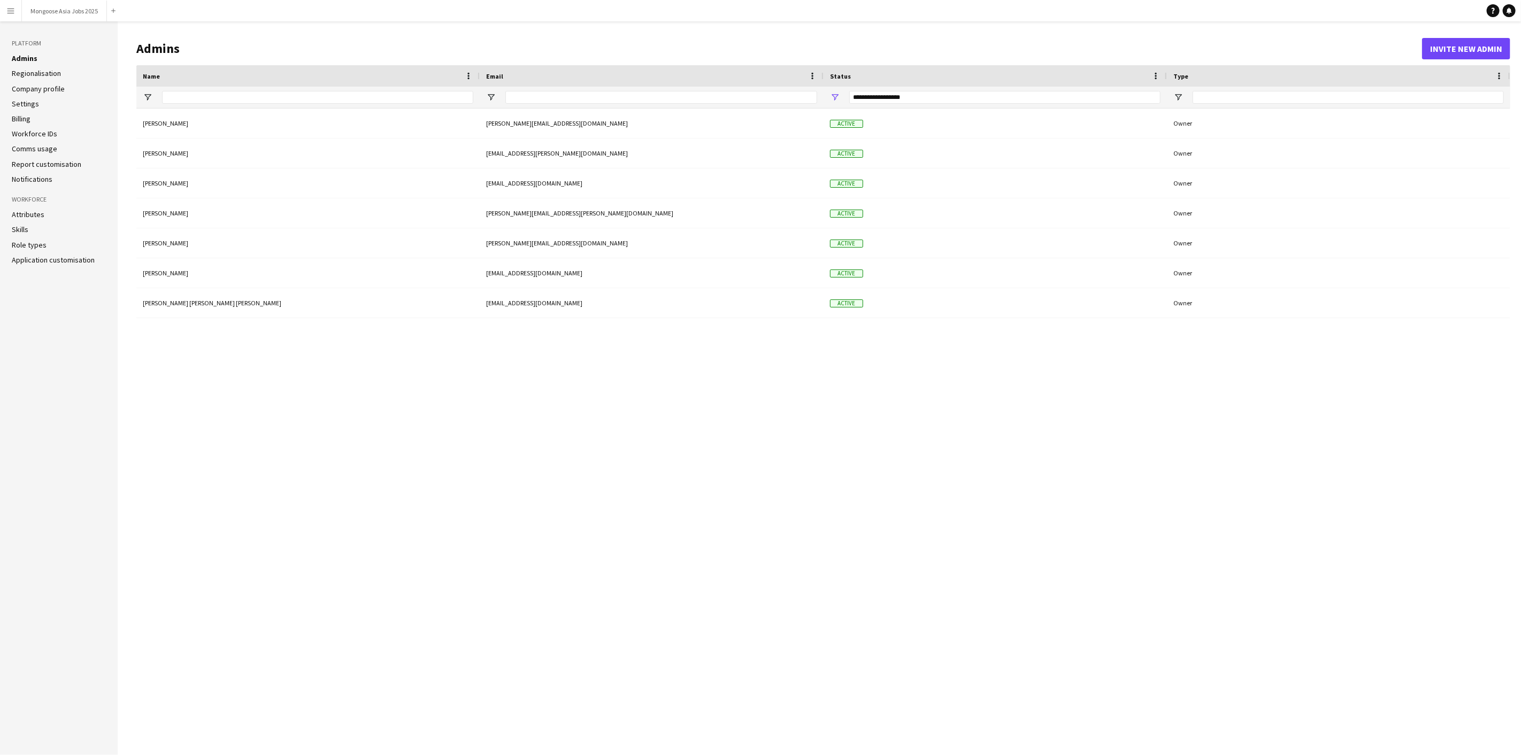
click at [11, 10] on app-icon "Menu" at bounding box center [10, 10] width 9 height 9
click at [154, 124] on link "Payments" at bounding box center [161, 122] width 107 height 21
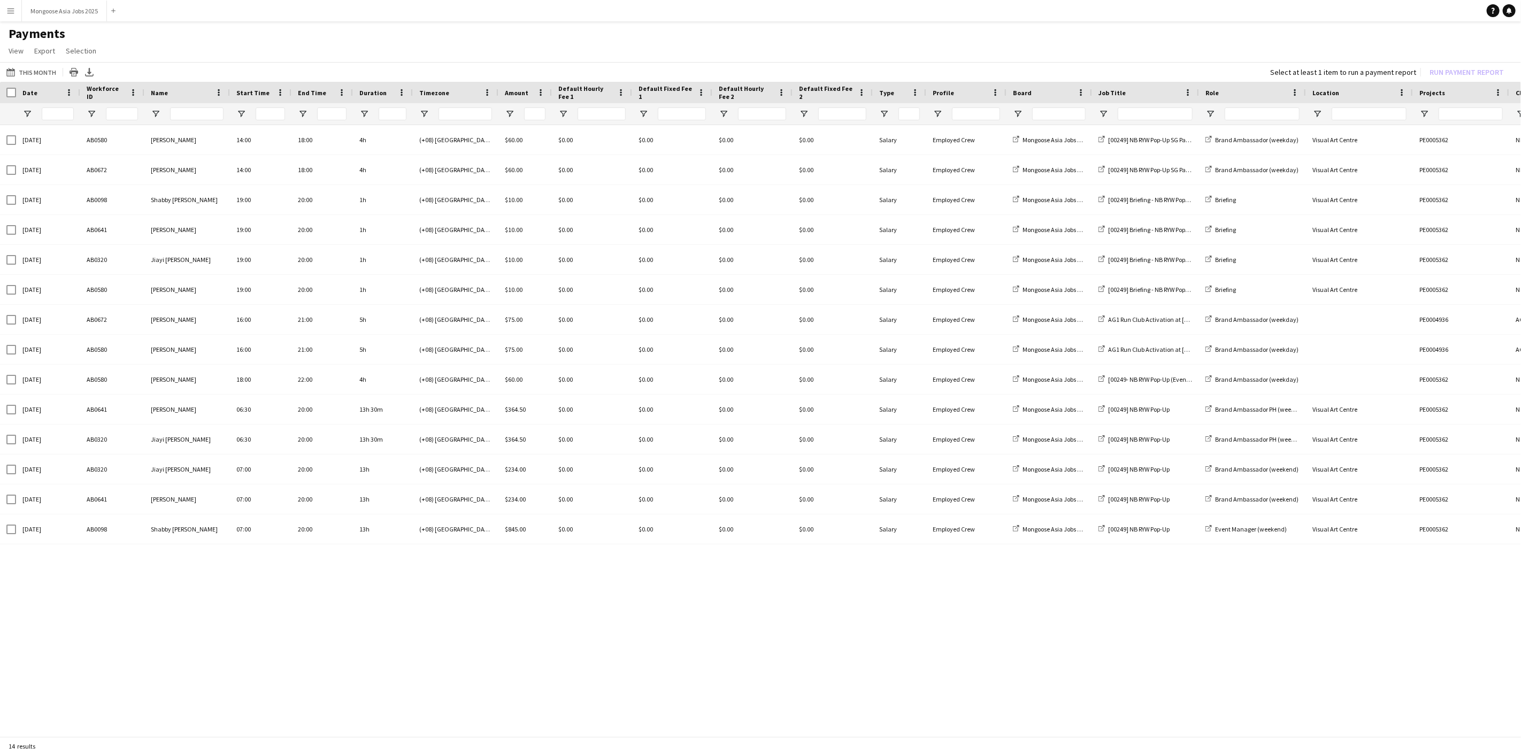
click at [12, 12] on app-icon "Menu" at bounding box center [10, 10] width 9 height 9
click at [138, 129] on link "App settings" at bounding box center [161, 131] width 107 height 21
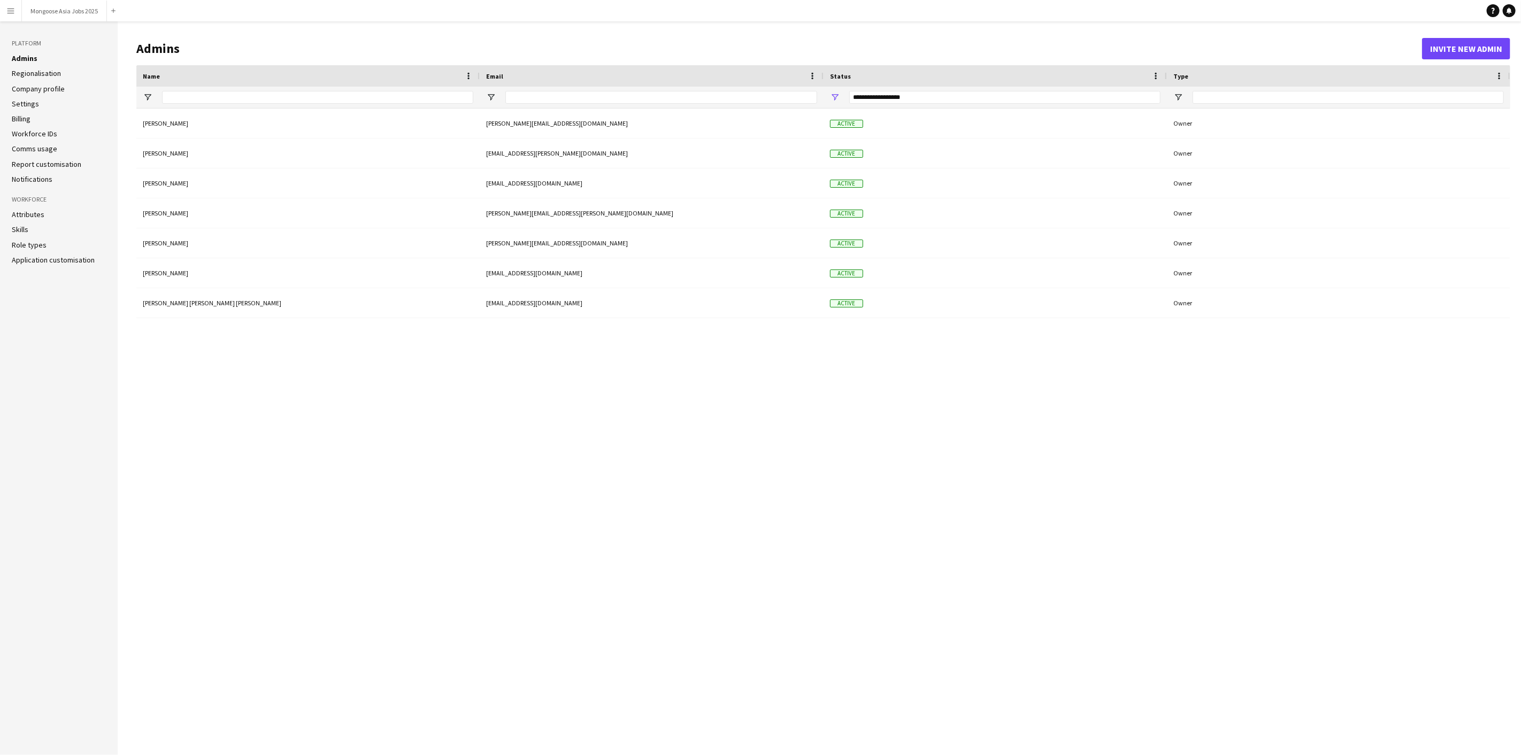
click at [45, 75] on link "Regionalisation" at bounding box center [36, 73] width 49 height 10
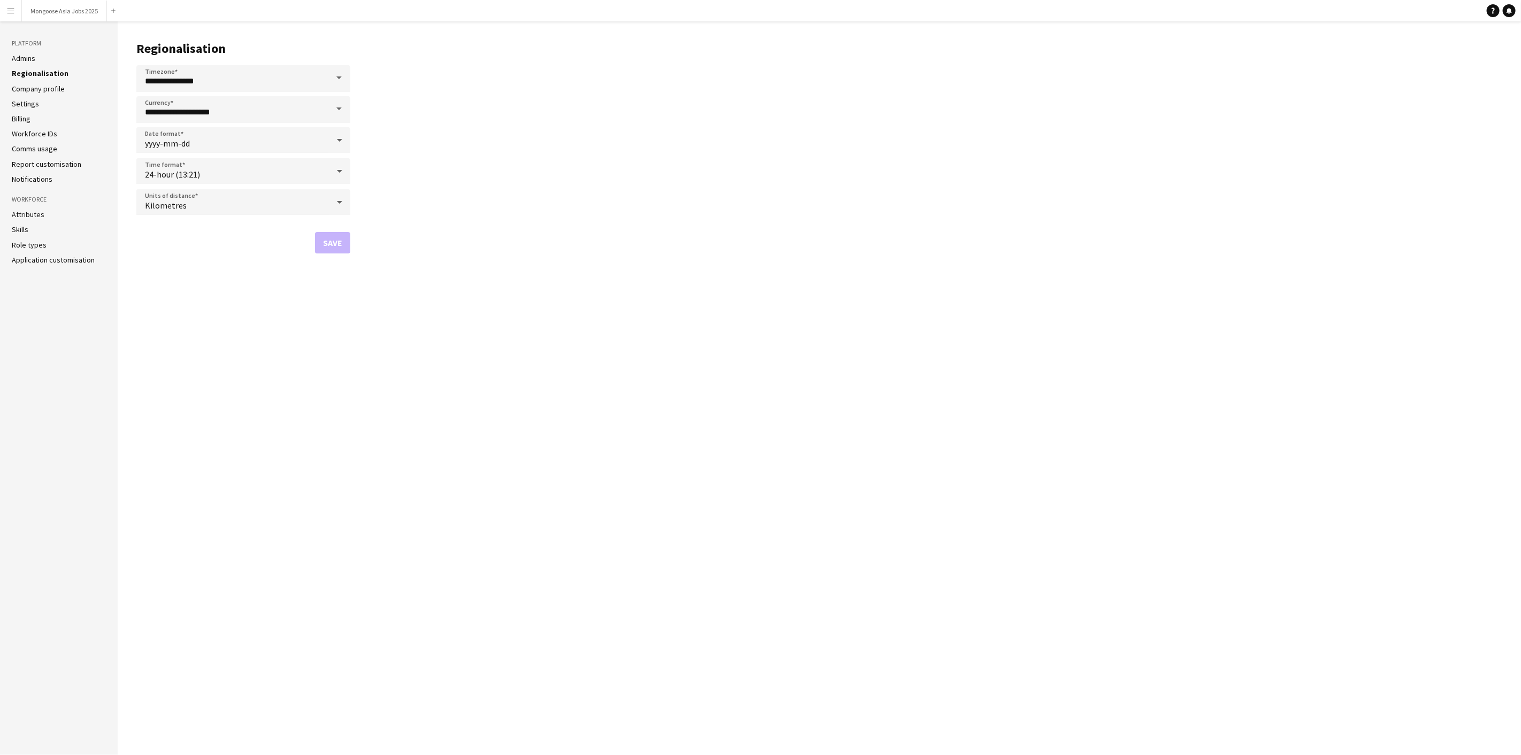
click at [44, 84] on link "Company profile" at bounding box center [38, 89] width 53 height 10
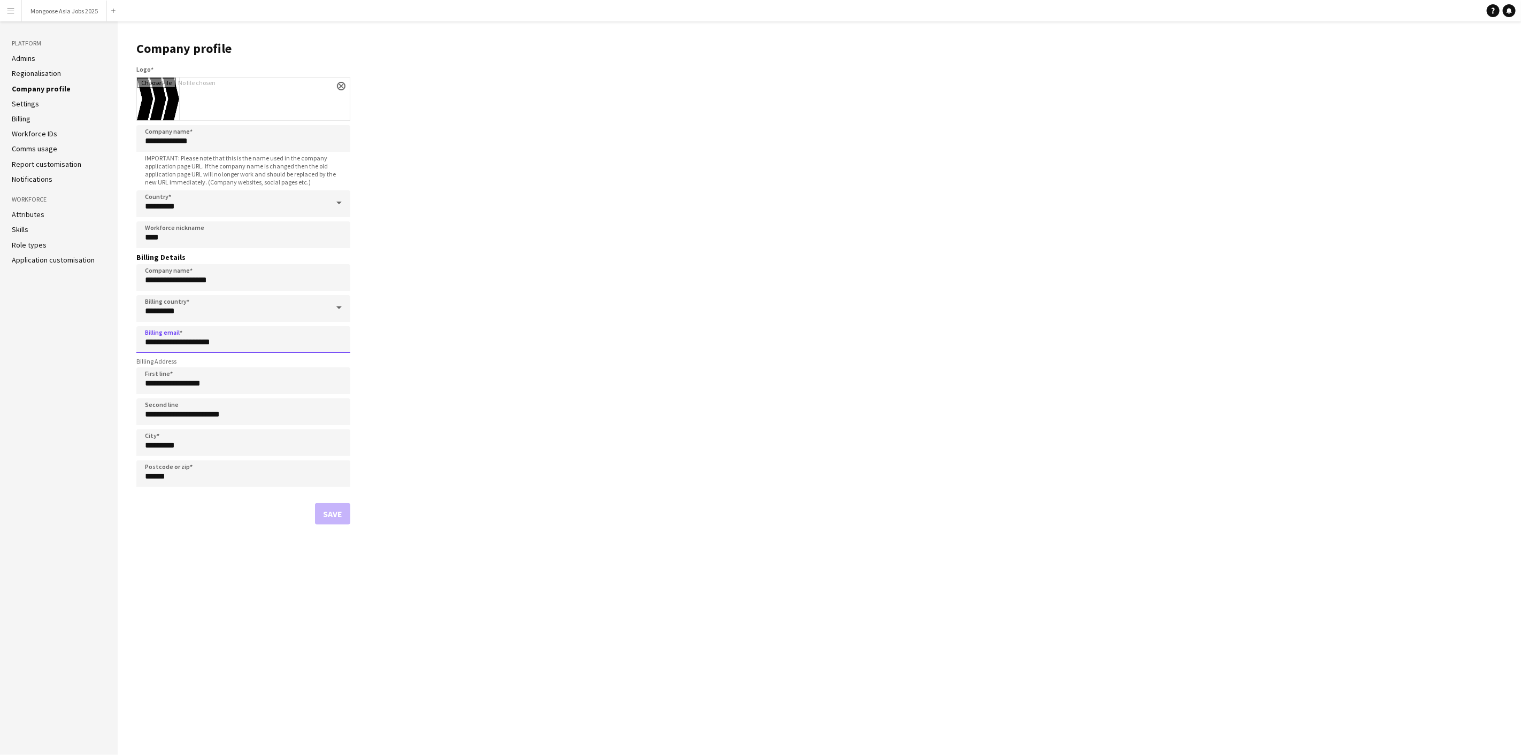
click at [232, 341] on input "**********" at bounding box center [243, 339] width 214 height 27
click at [473, 374] on main "**********" at bounding box center [819, 388] width 1403 height 734
click at [26, 103] on link "Settings" at bounding box center [25, 104] width 27 height 10
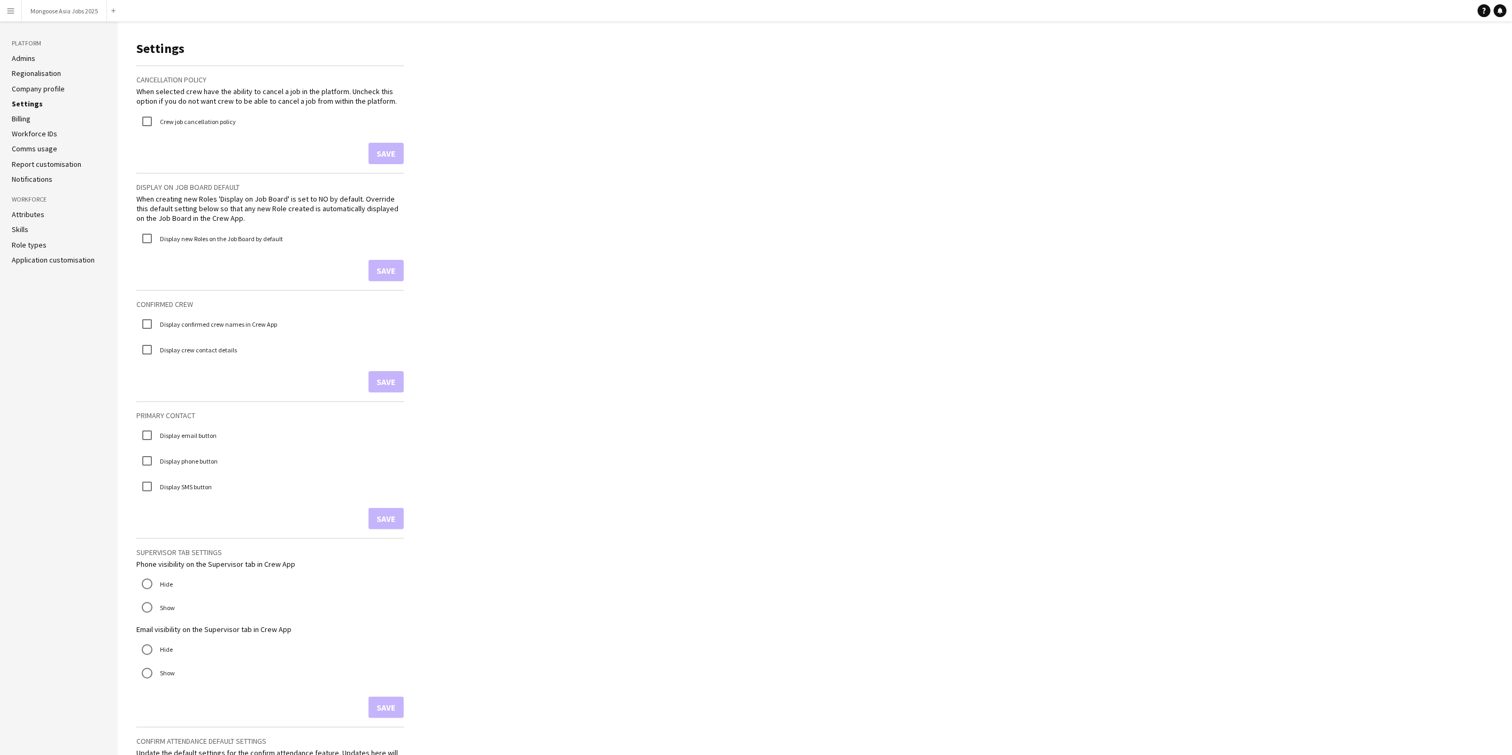
click at [22, 120] on link "Billing" at bounding box center [21, 119] width 19 height 10
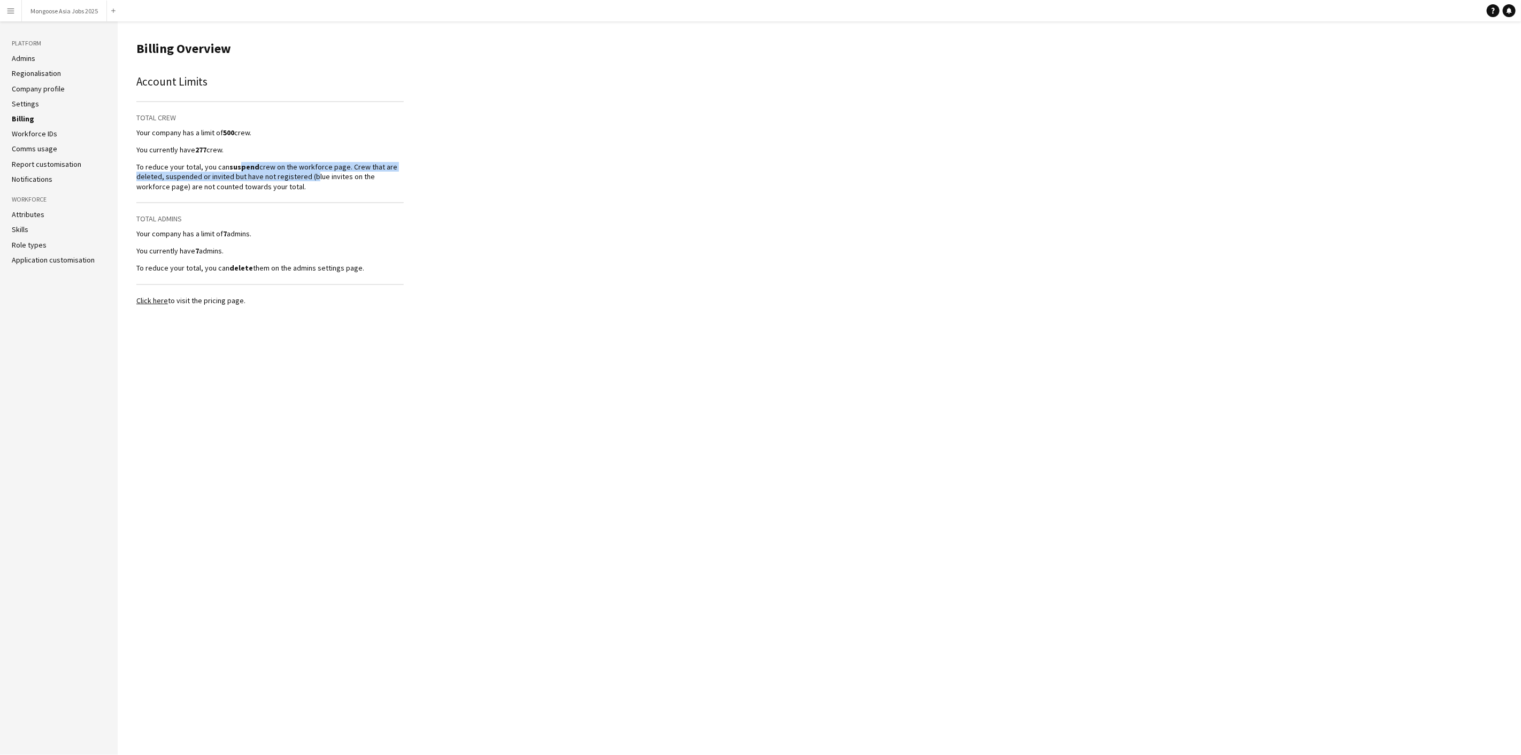
drag, startPoint x: 238, startPoint y: 167, endPoint x: 307, endPoint y: 179, distance: 70.0
click at [307, 179] on p "To reduce your total, you can suspend crew on the workforce page. Crew that are…" at bounding box center [269, 176] width 267 height 29
click at [294, 190] on p "To reduce your total, you can suspend crew on the workforce page. Crew that are…" at bounding box center [269, 176] width 267 height 29
click at [42, 165] on link "Report customisation" at bounding box center [47, 164] width 70 height 10
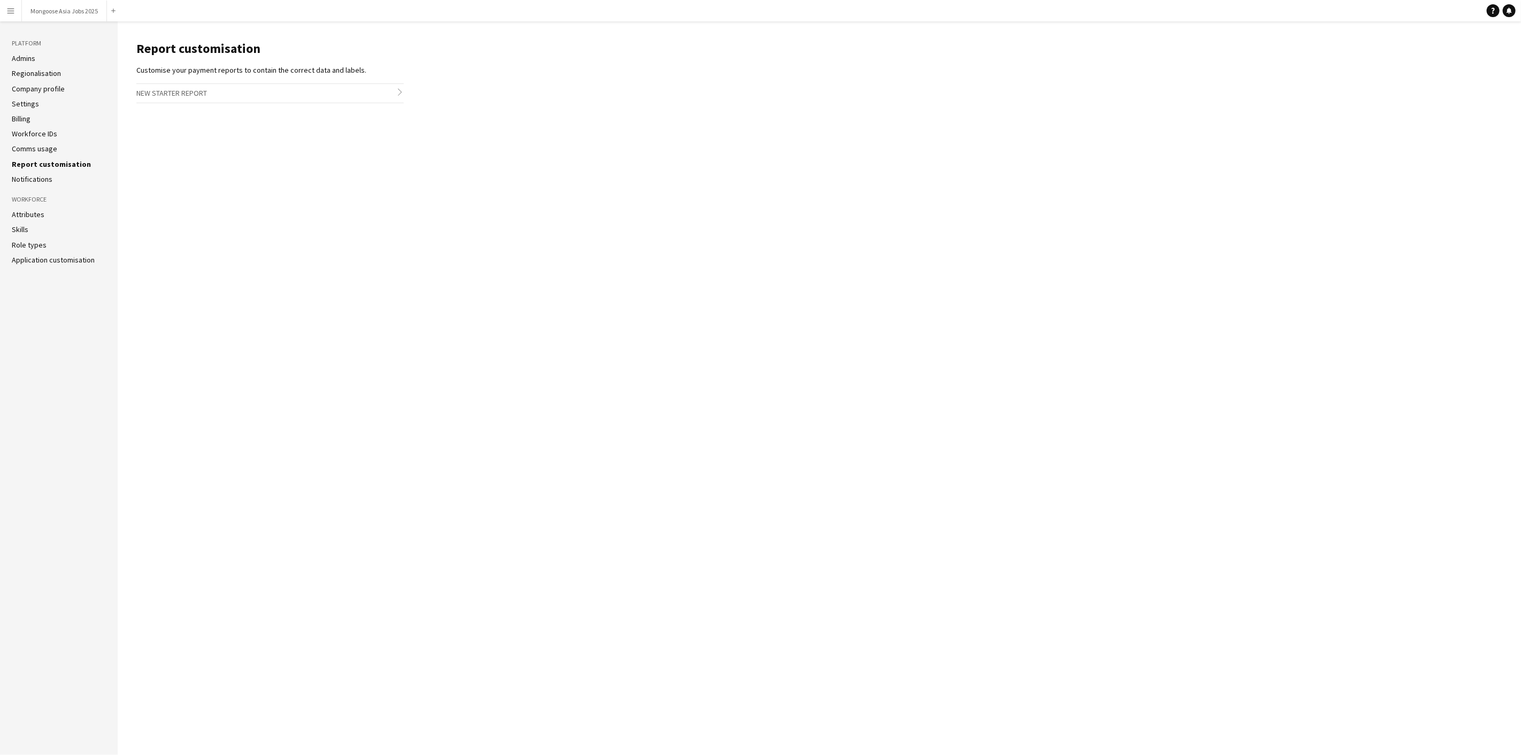
click at [41, 178] on link "Notifications" at bounding box center [32, 179] width 41 height 10
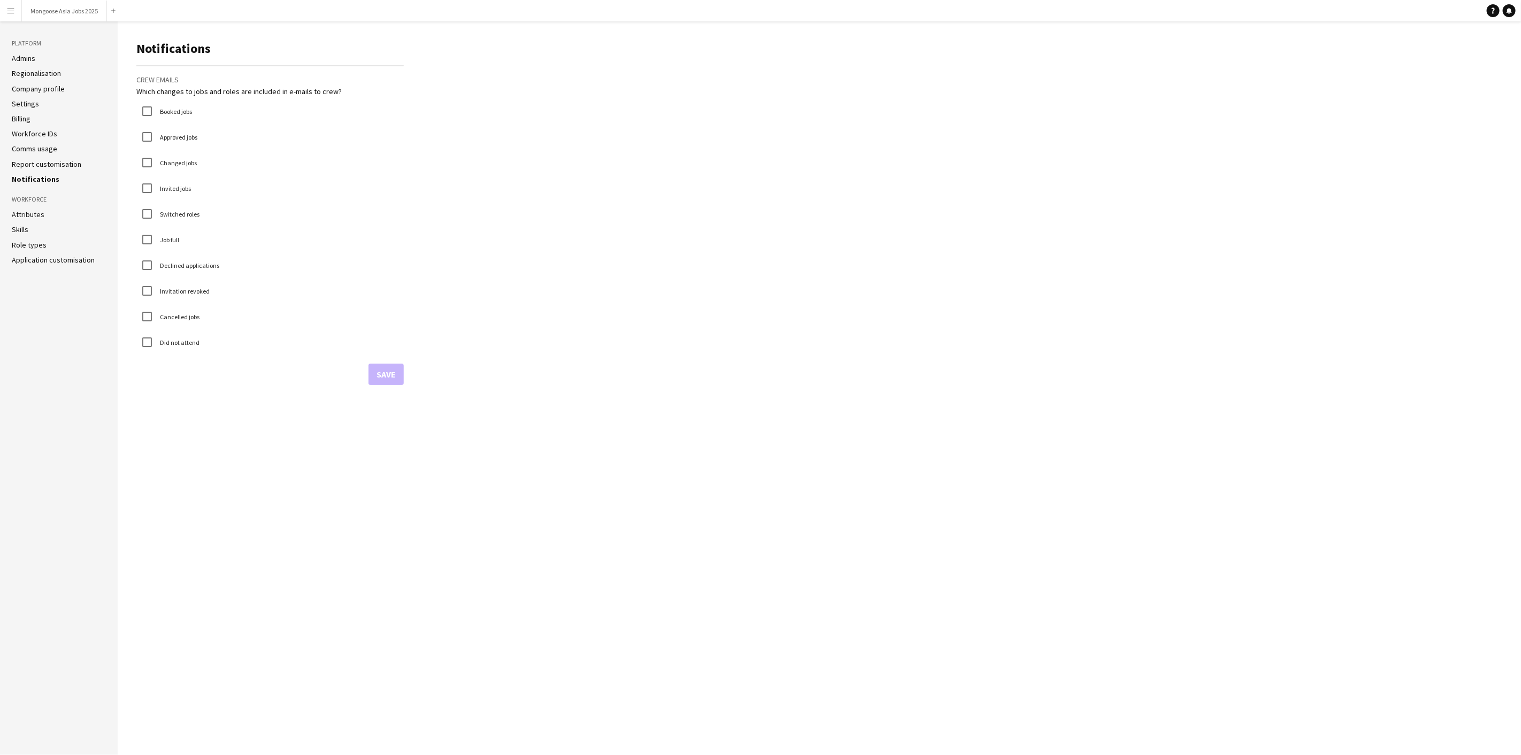
click at [36, 89] on link "Company profile" at bounding box center [38, 89] width 53 height 10
